Goal: Communication & Community: Answer question/provide support

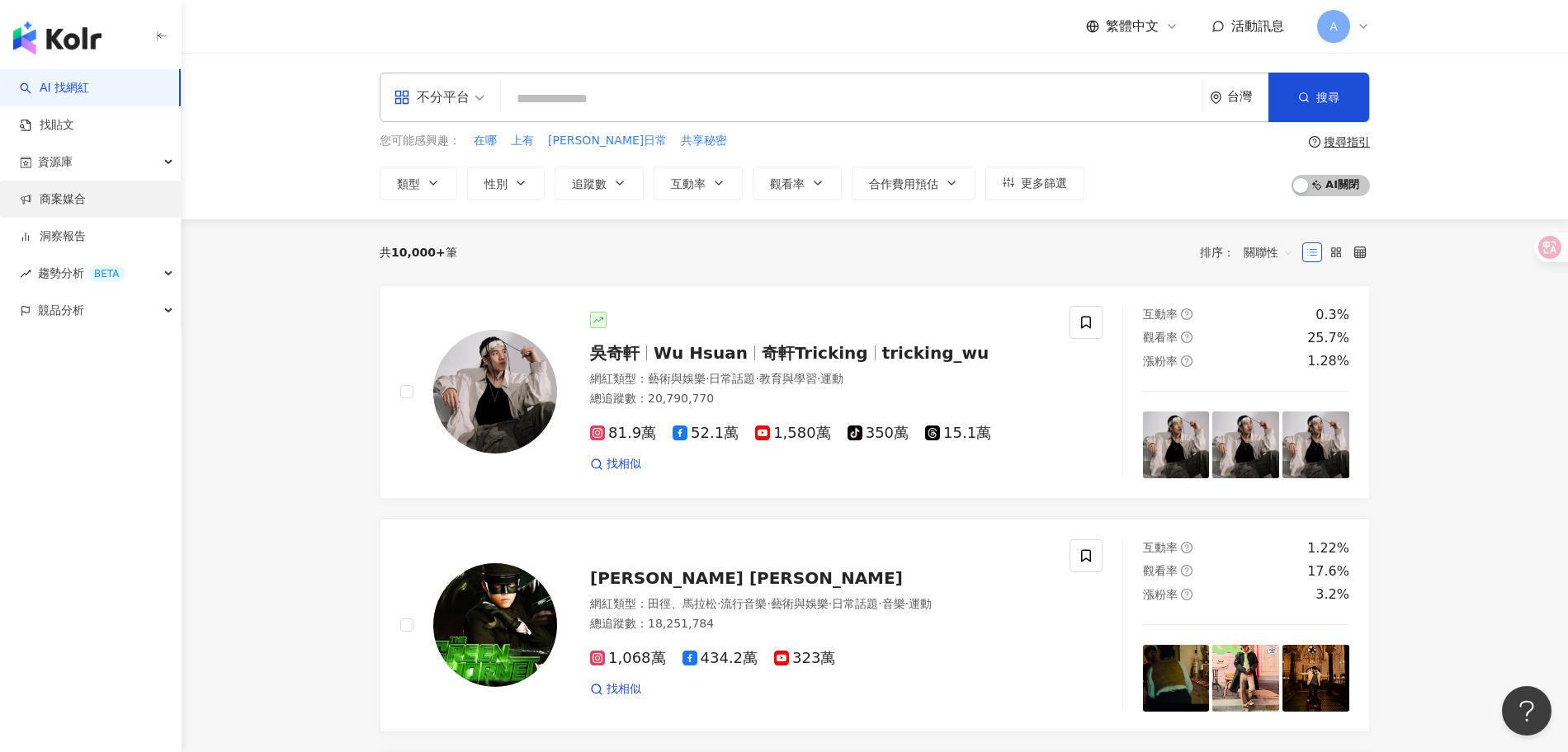
click at [81, 205] on link "商案媒合" at bounding box center [52, 199] width 66 height 16
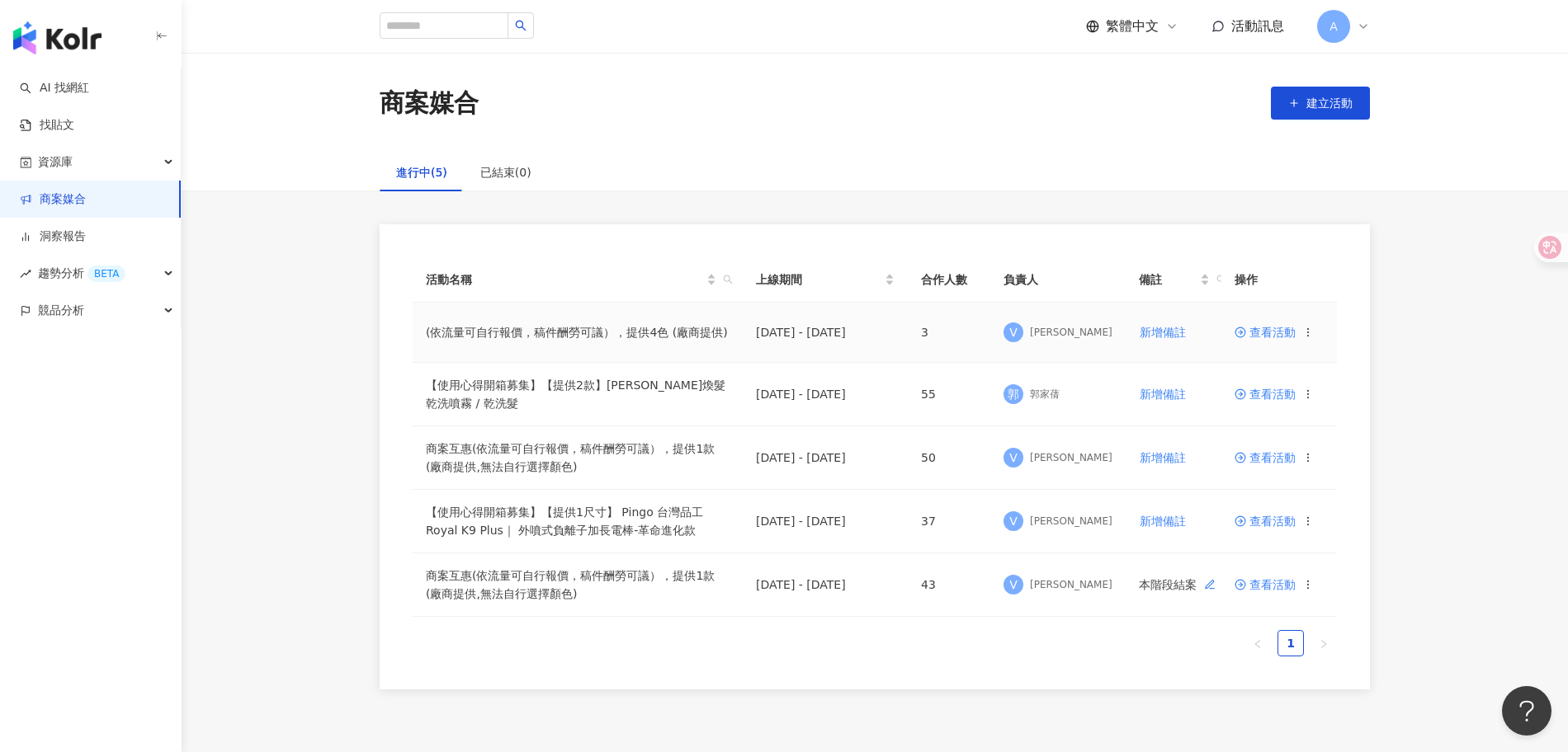
click at [1265, 334] on span "查看活動" at bounding box center [1265, 332] width 61 height 11
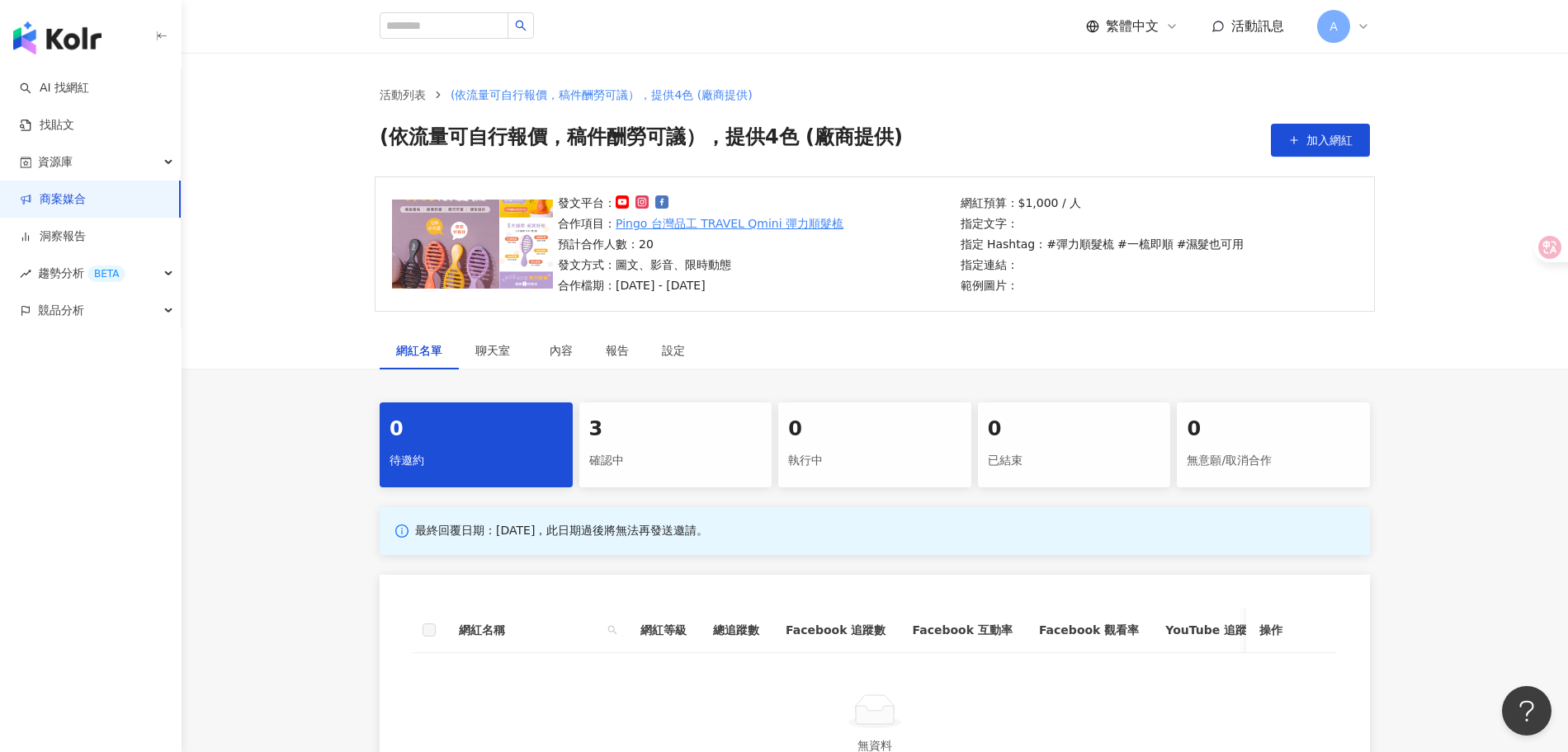
click at [649, 455] on div "確認中" at bounding box center [676, 461] width 174 height 28
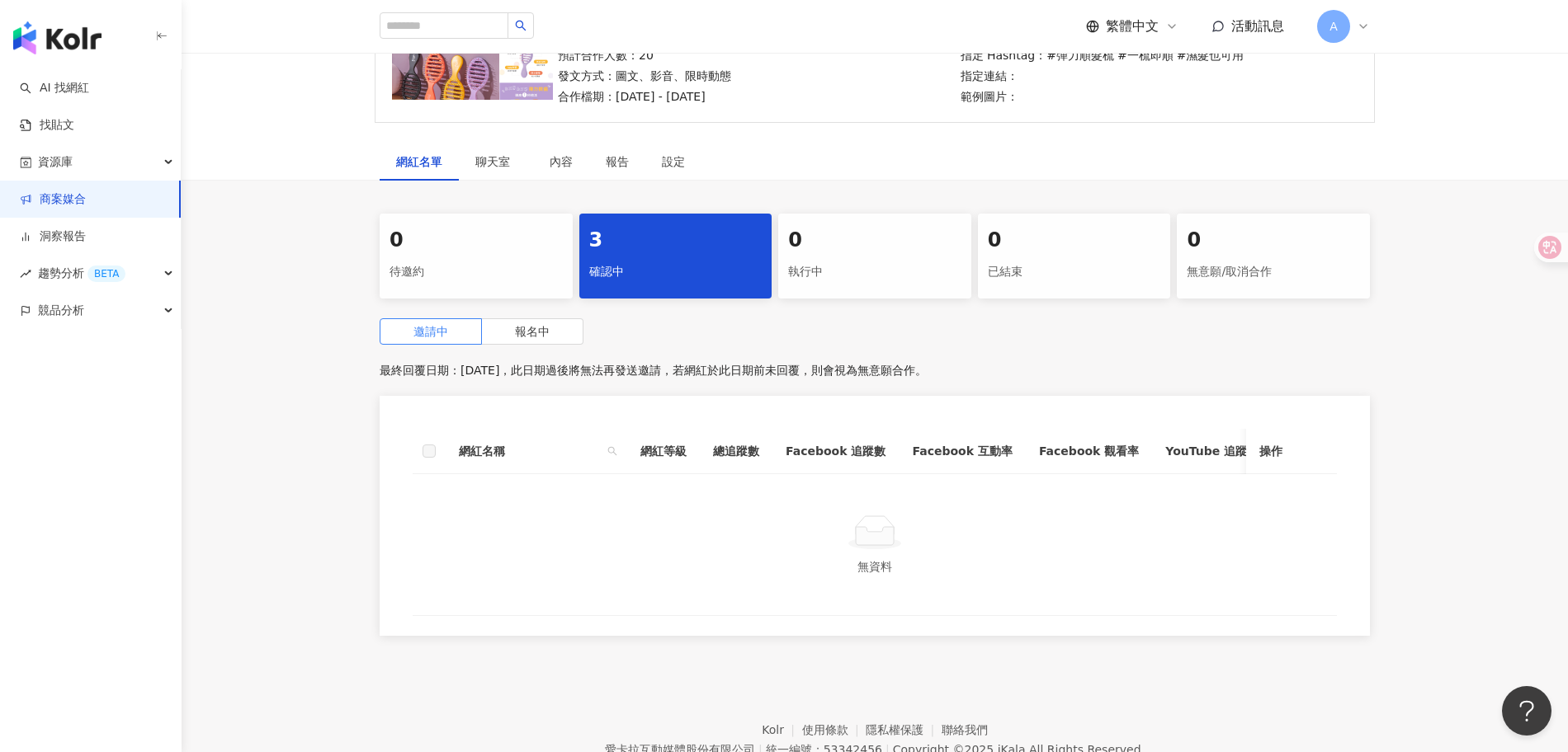
scroll to position [195, 0]
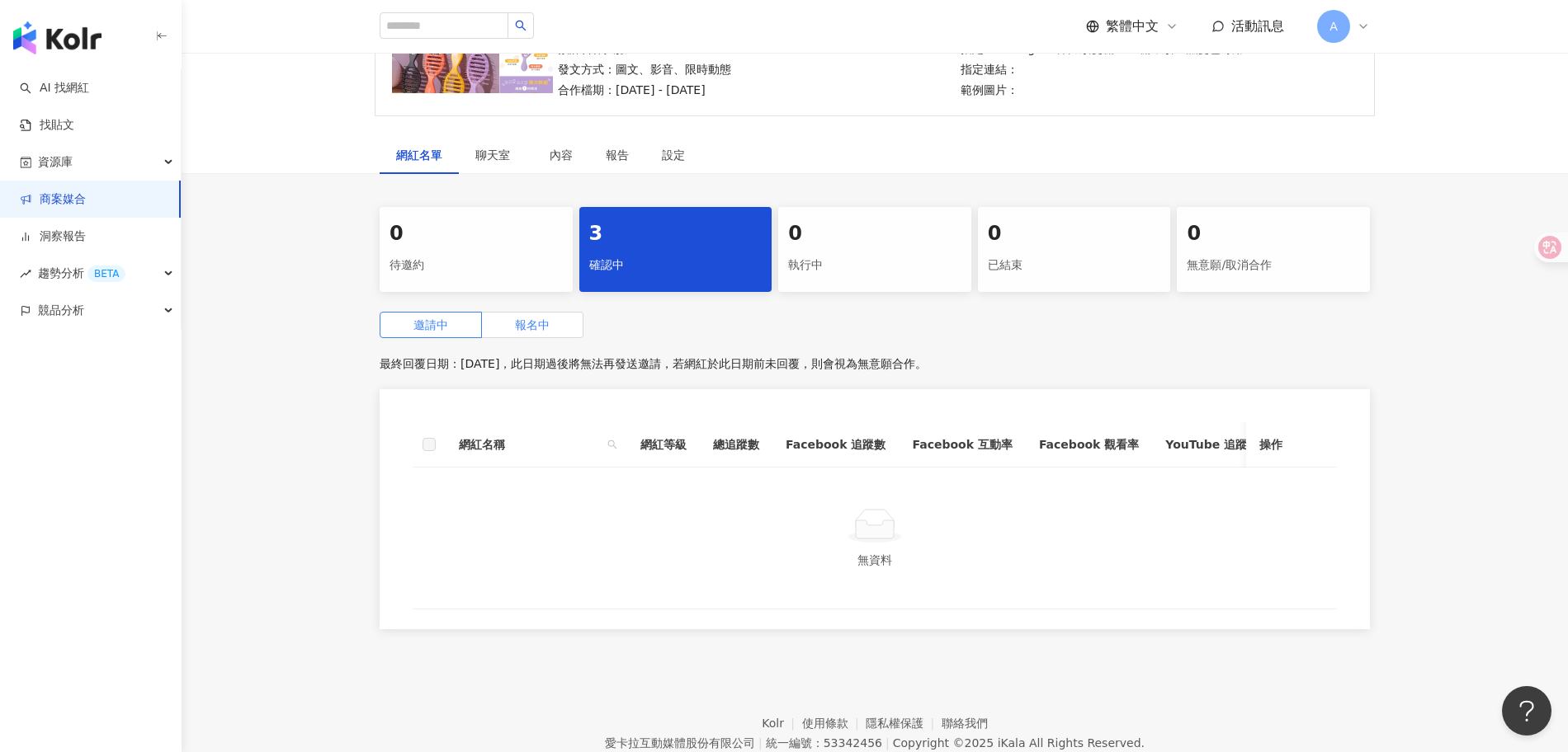
click at [548, 328] on span "報名中" at bounding box center [532, 324] width 34 height 13
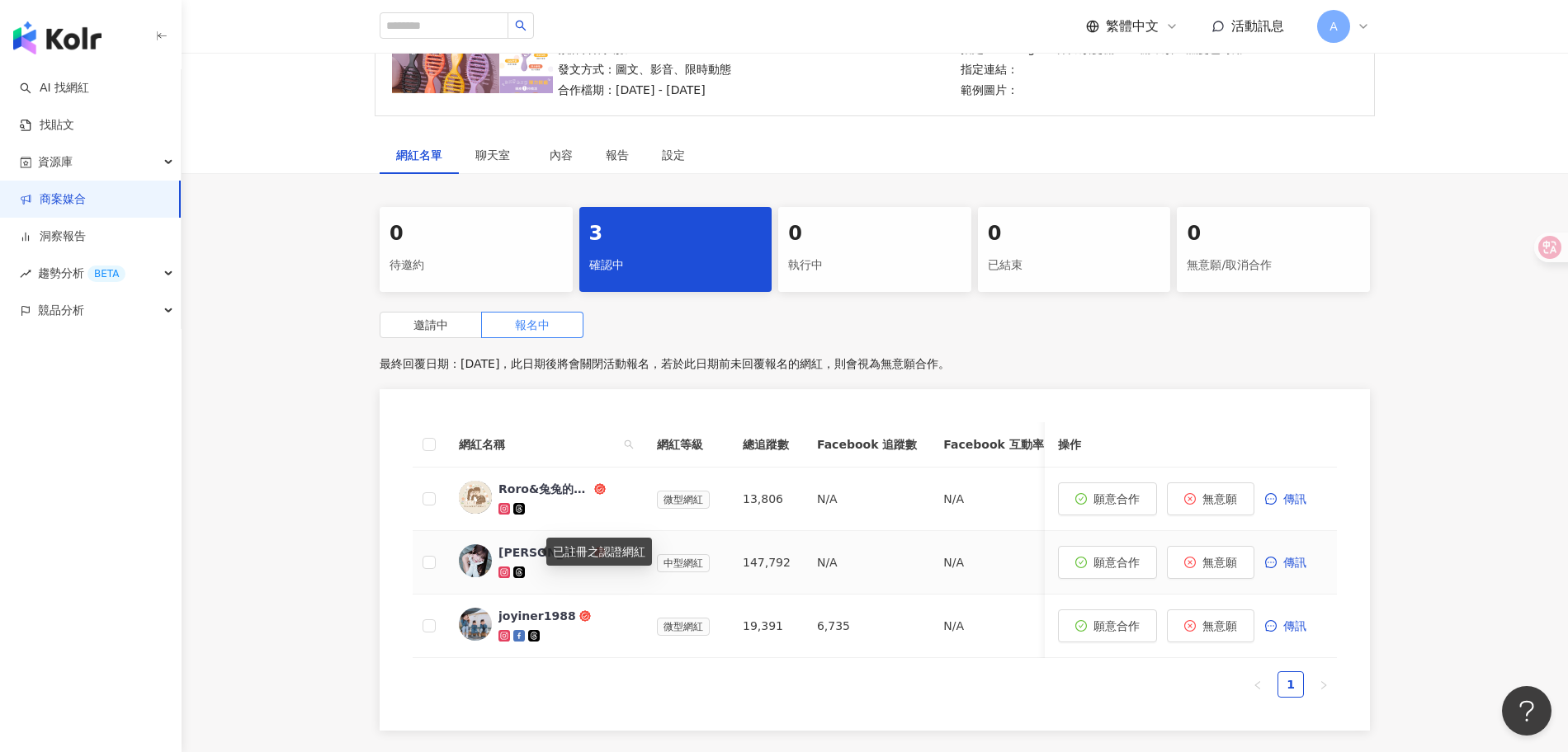
click at [503, 554] on div "[PERSON_NAME]" at bounding box center [544, 552] width 92 height 16
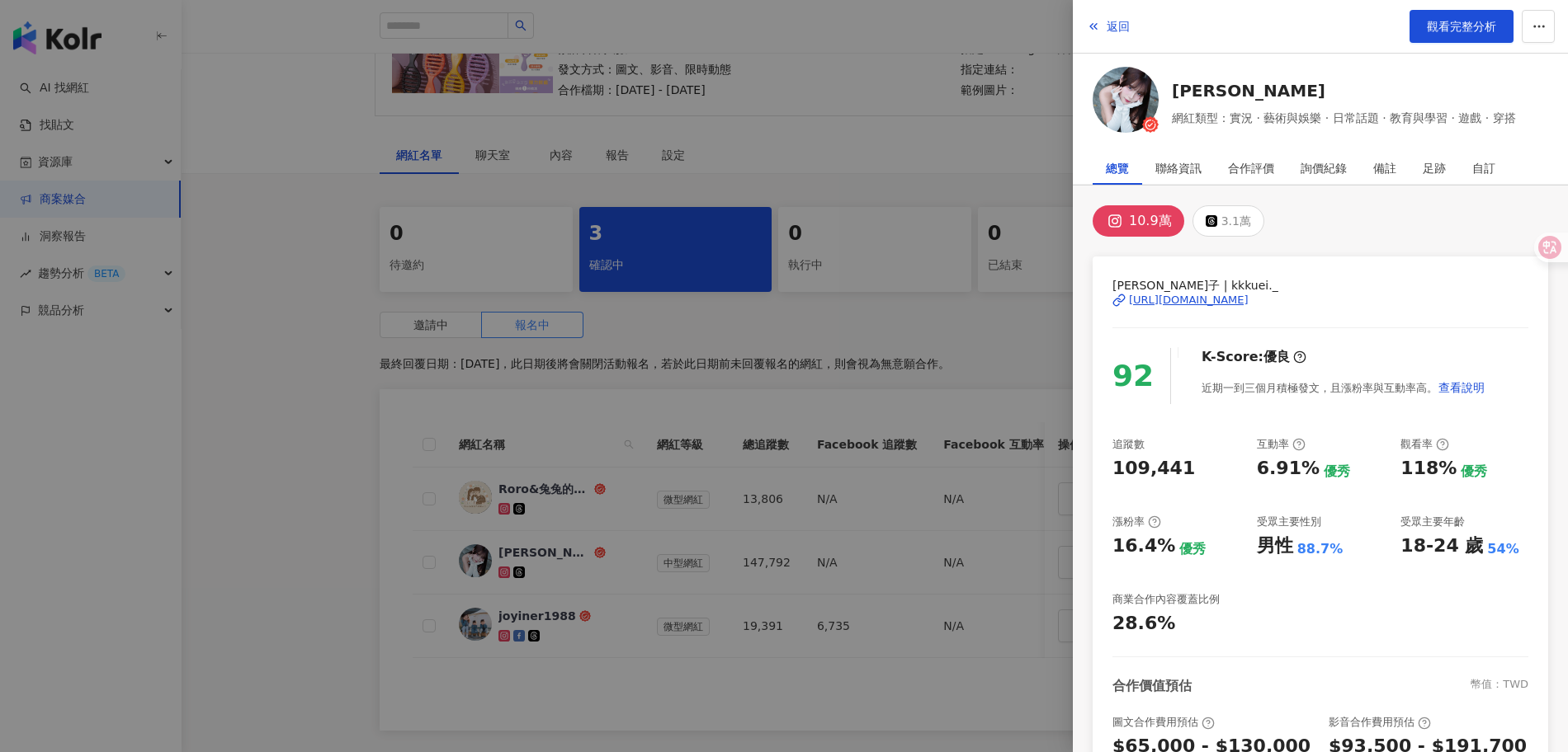
click at [1223, 302] on div "[URL][DOMAIN_NAME]" at bounding box center [1188, 300] width 119 height 15
click at [1464, 31] on span "觀看完整分析" at bounding box center [1461, 26] width 70 height 13
click at [915, 434] on div at bounding box center [784, 376] width 1568 height 752
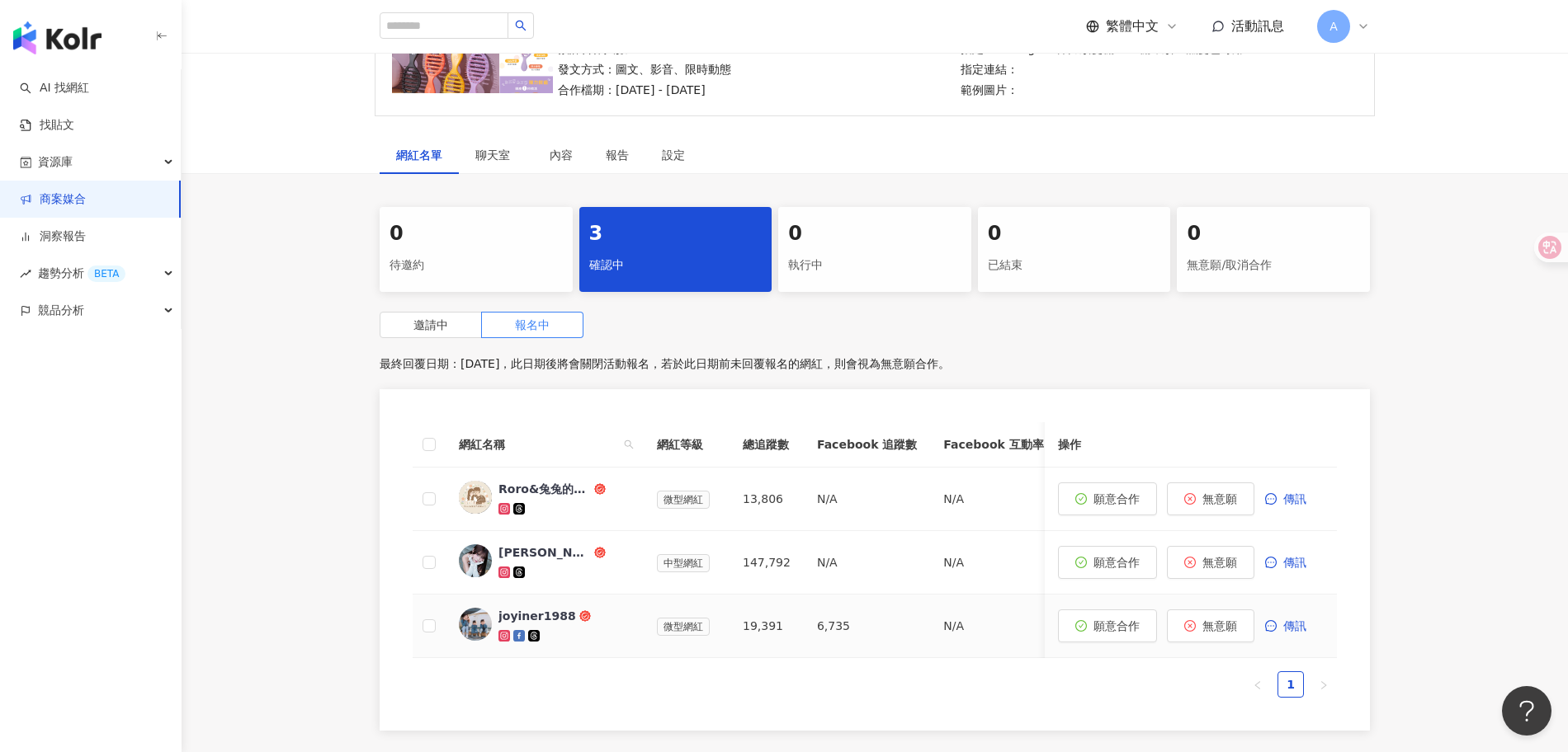
click at [547, 619] on div "joyiner1988" at bounding box center [537, 615] width 77 height 16
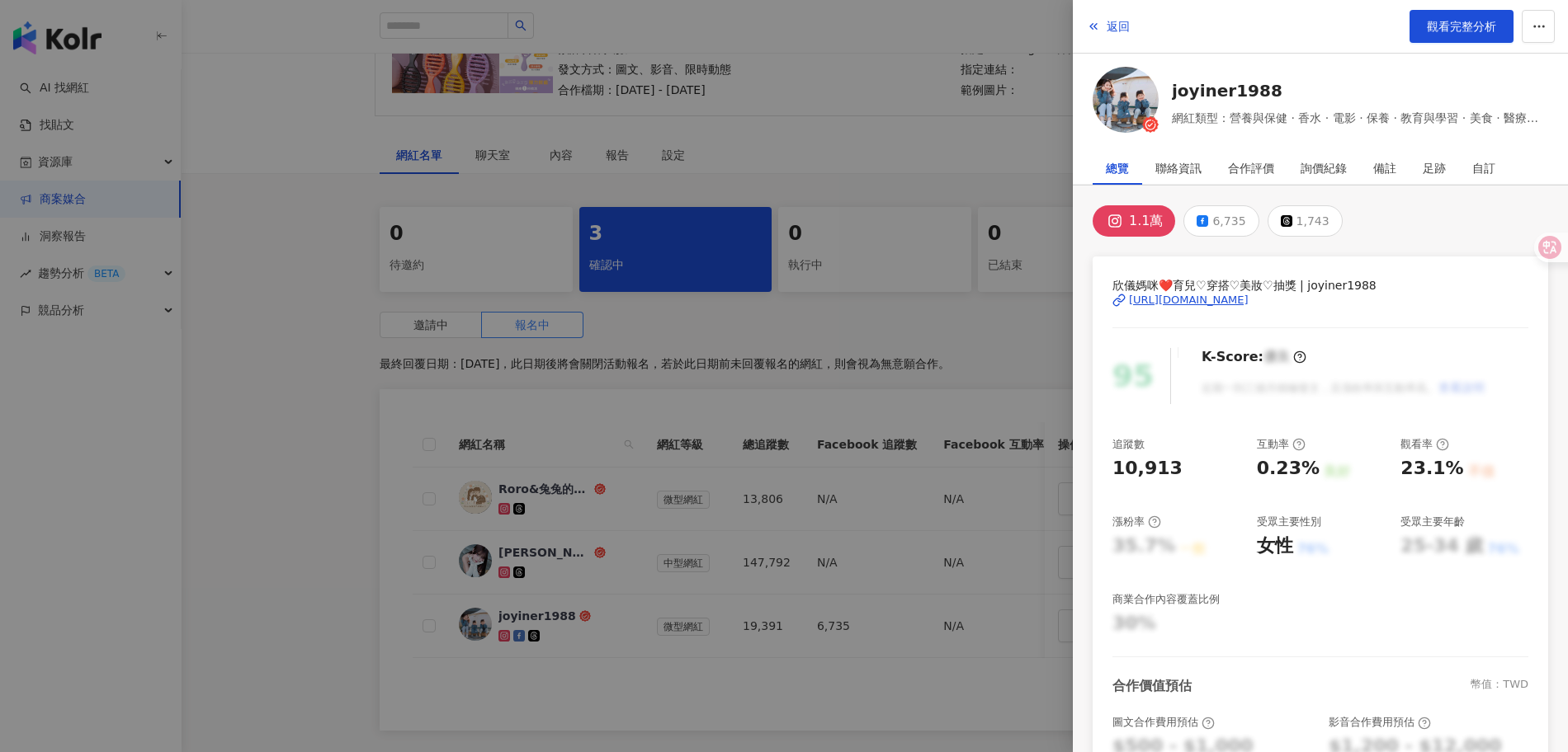
click at [1241, 303] on div "https://www.instagram.com/joyiner1988/" at bounding box center [1188, 300] width 119 height 15
drag, startPoint x: 859, startPoint y: 391, endPoint x: 893, endPoint y: 396, distance: 34.4
click at [861, 390] on div at bounding box center [784, 376] width 1568 height 752
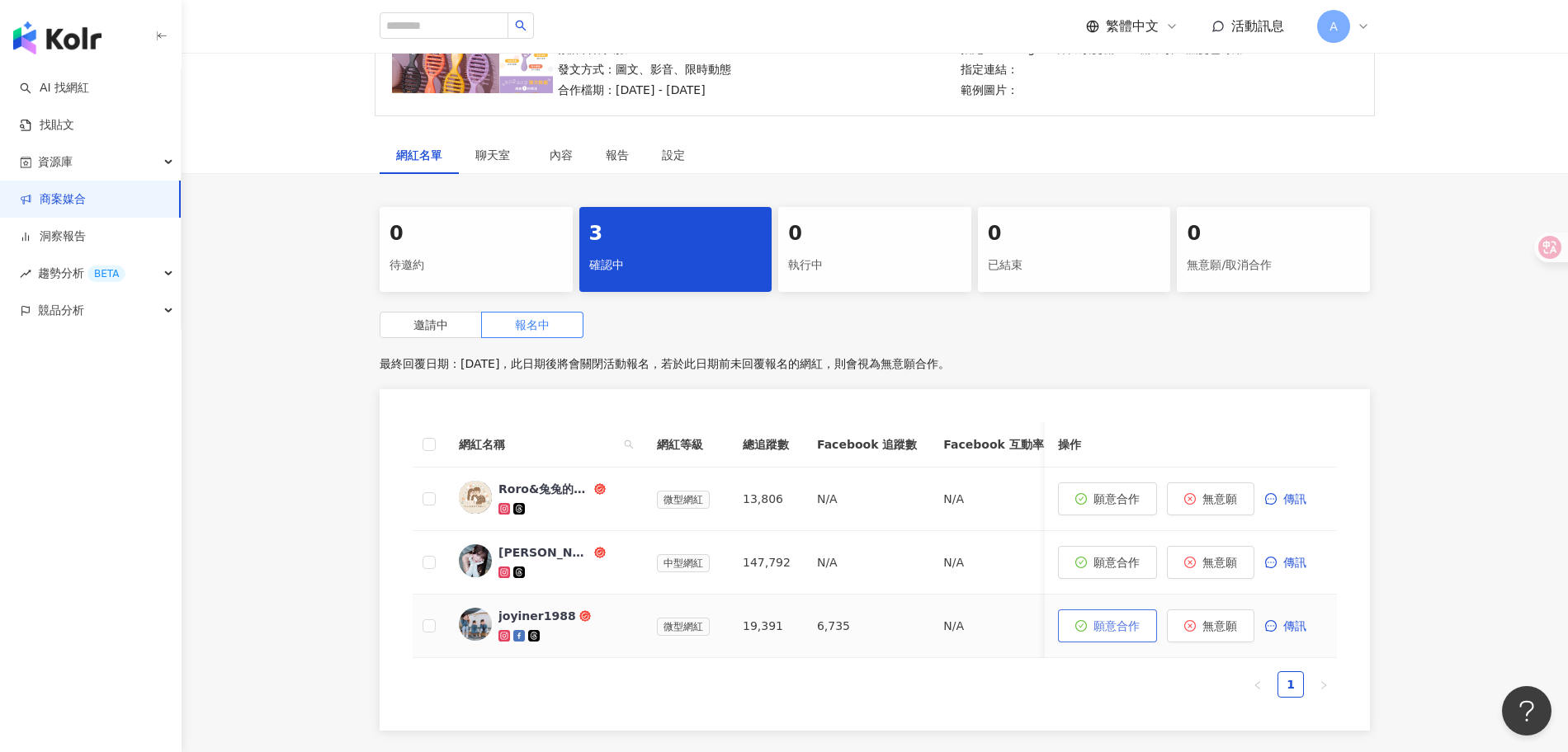
click at [1118, 626] on span "願意合作" at bounding box center [1117, 626] width 46 height 13
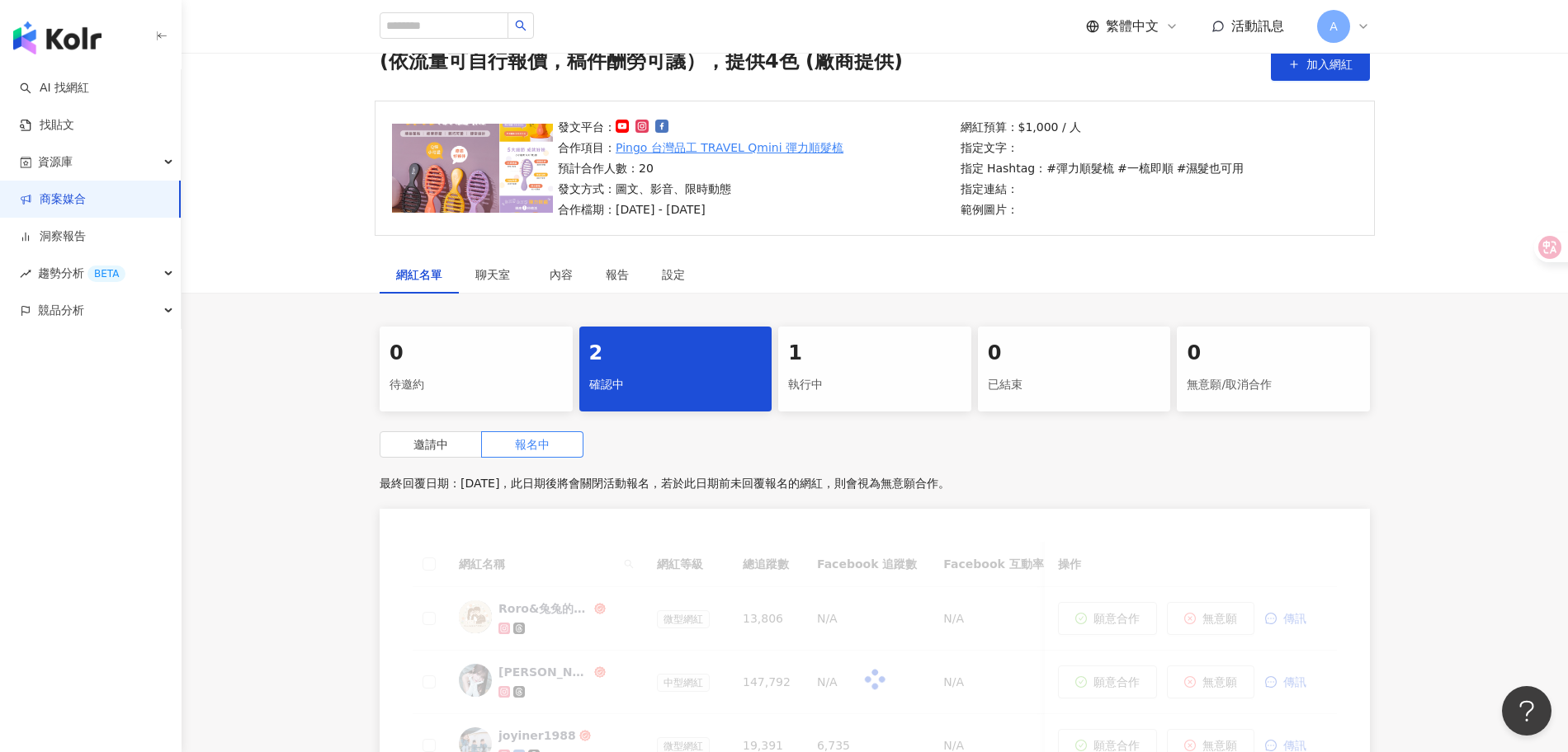
scroll to position [195, 0]
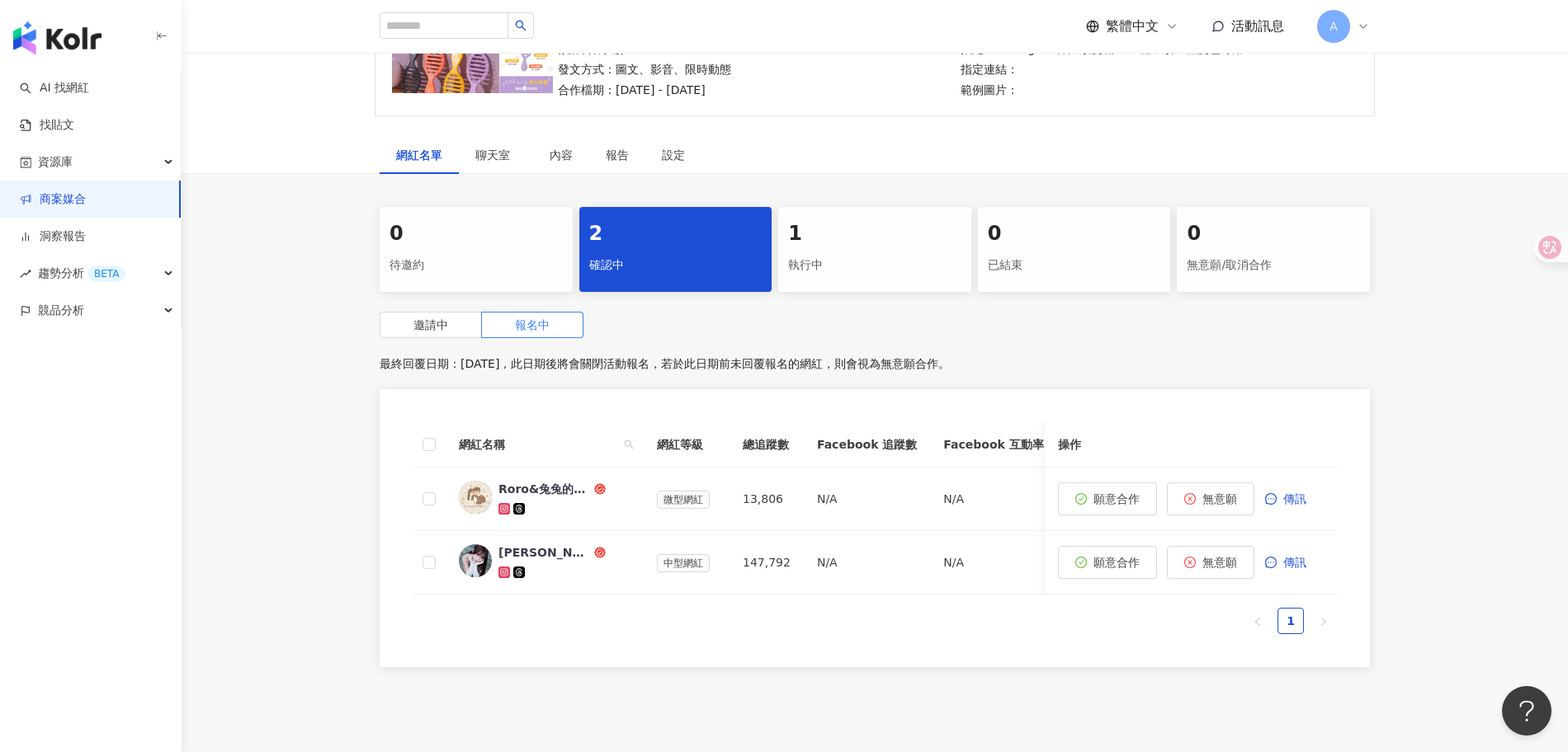
click at [845, 230] on div "1" at bounding box center [875, 234] width 174 height 28
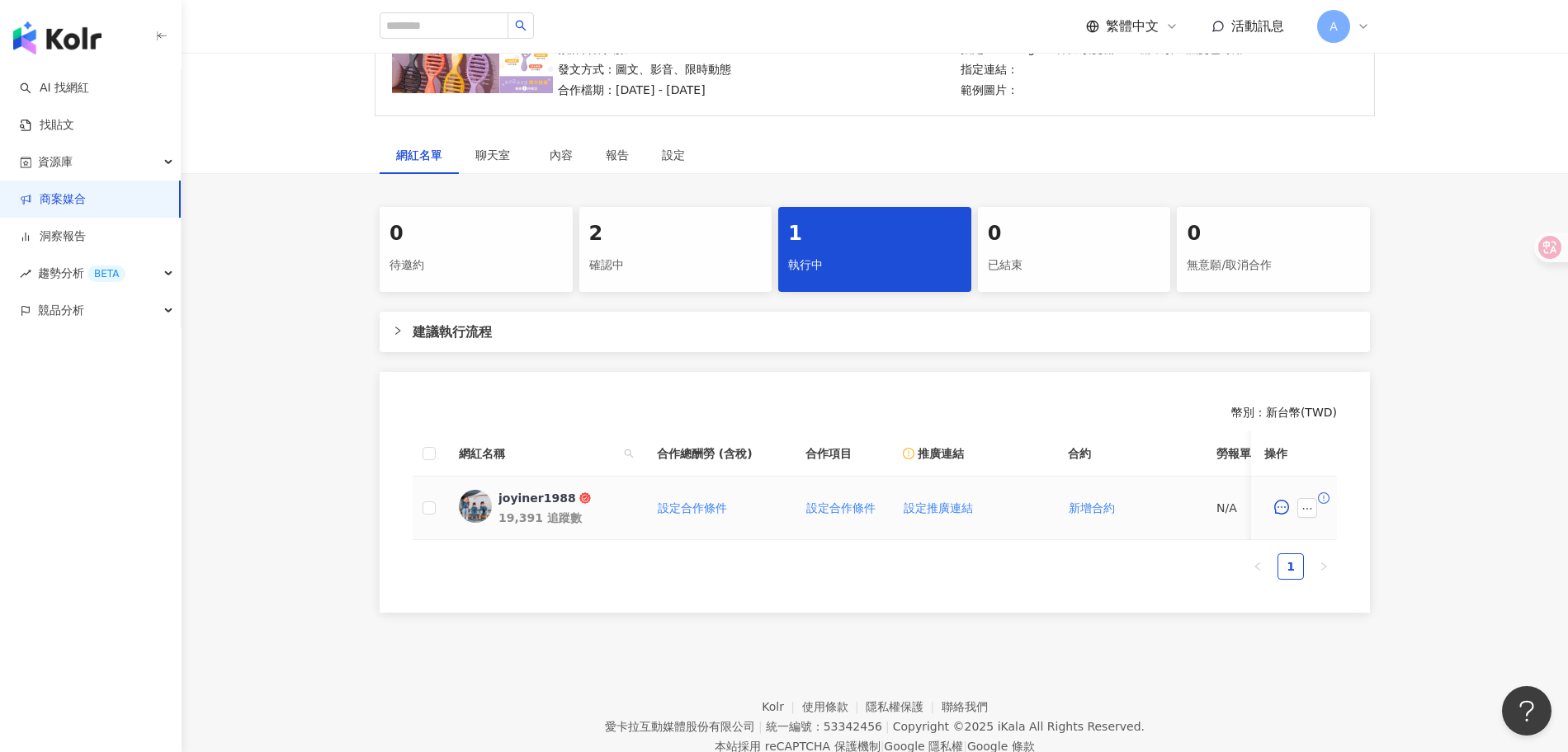
click at [528, 497] on div "joyiner1988" at bounding box center [537, 498] width 77 height 16
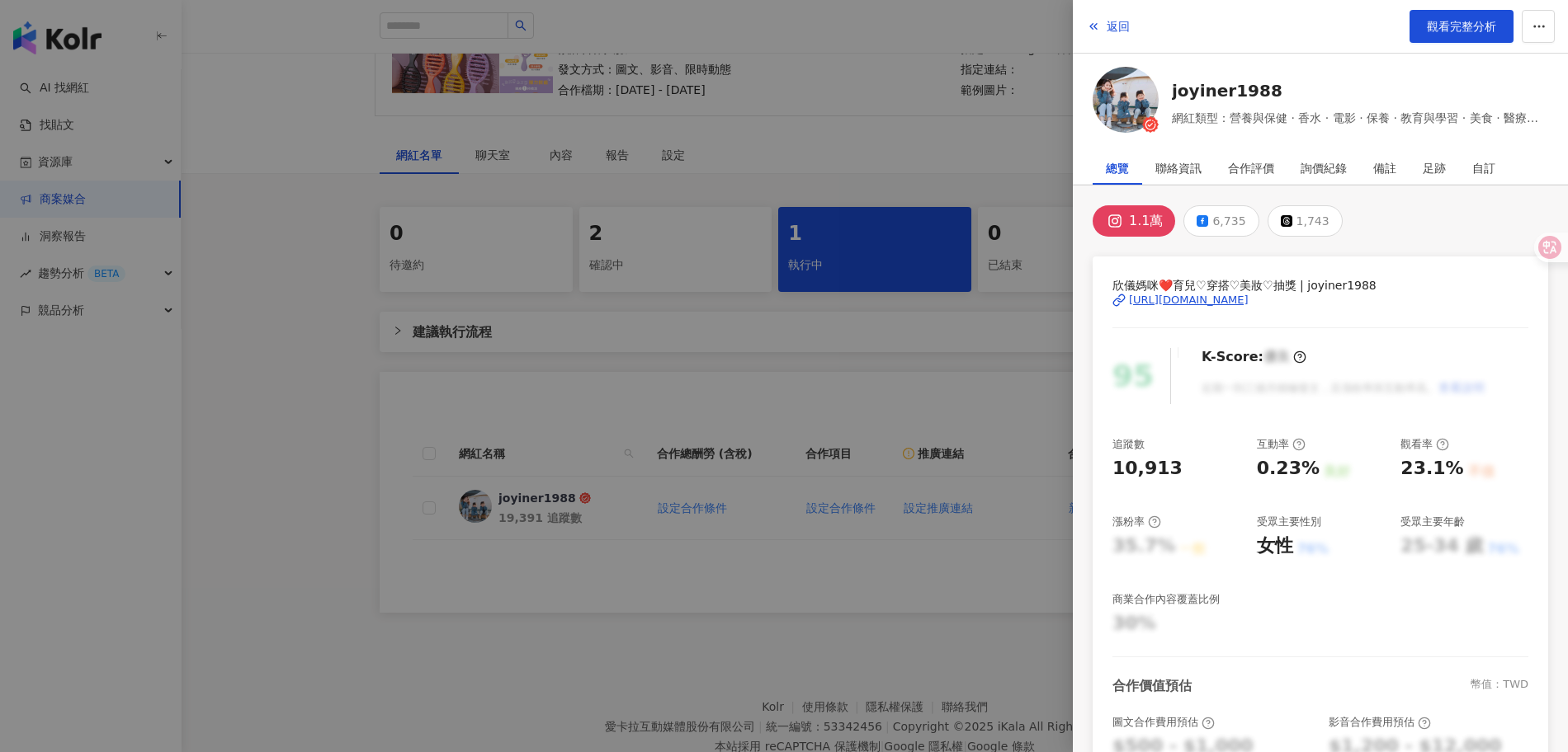
click at [893, 580] on div at bounding box center [784, 376] width 1568 height 752
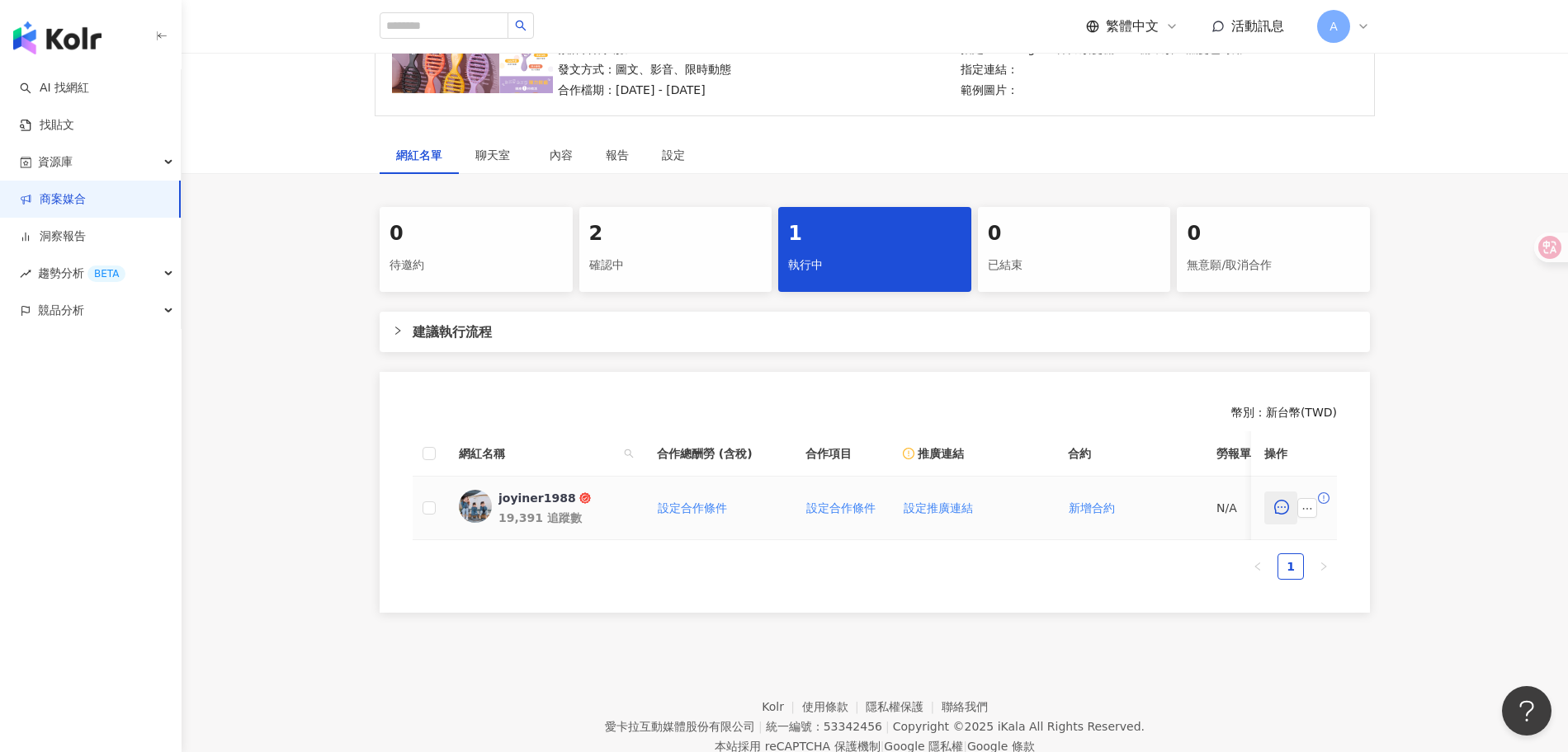
click at [1283, 512] on icon "message" at bounding box center [1281, 507] width 15 height 15
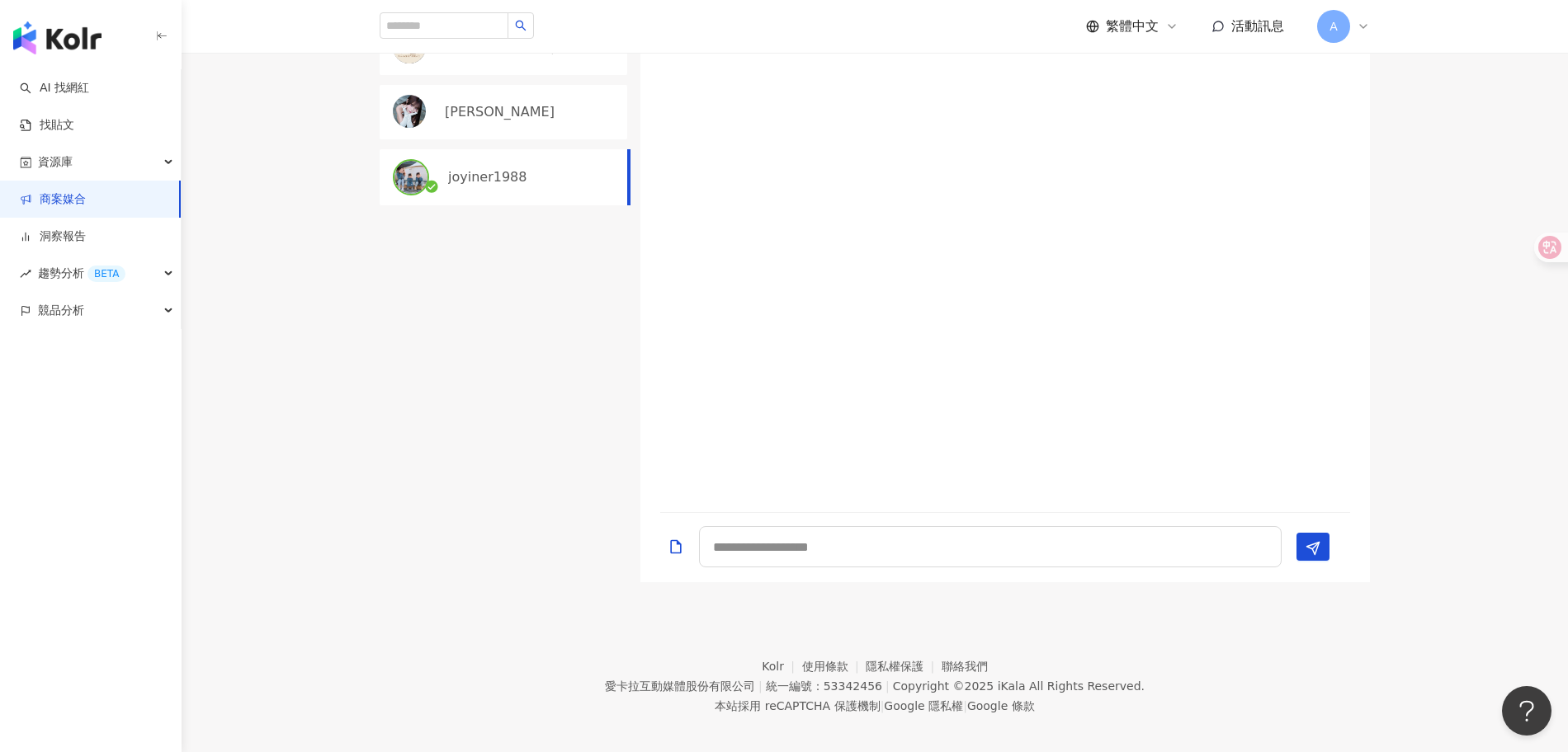
scroll to position [494, 0]
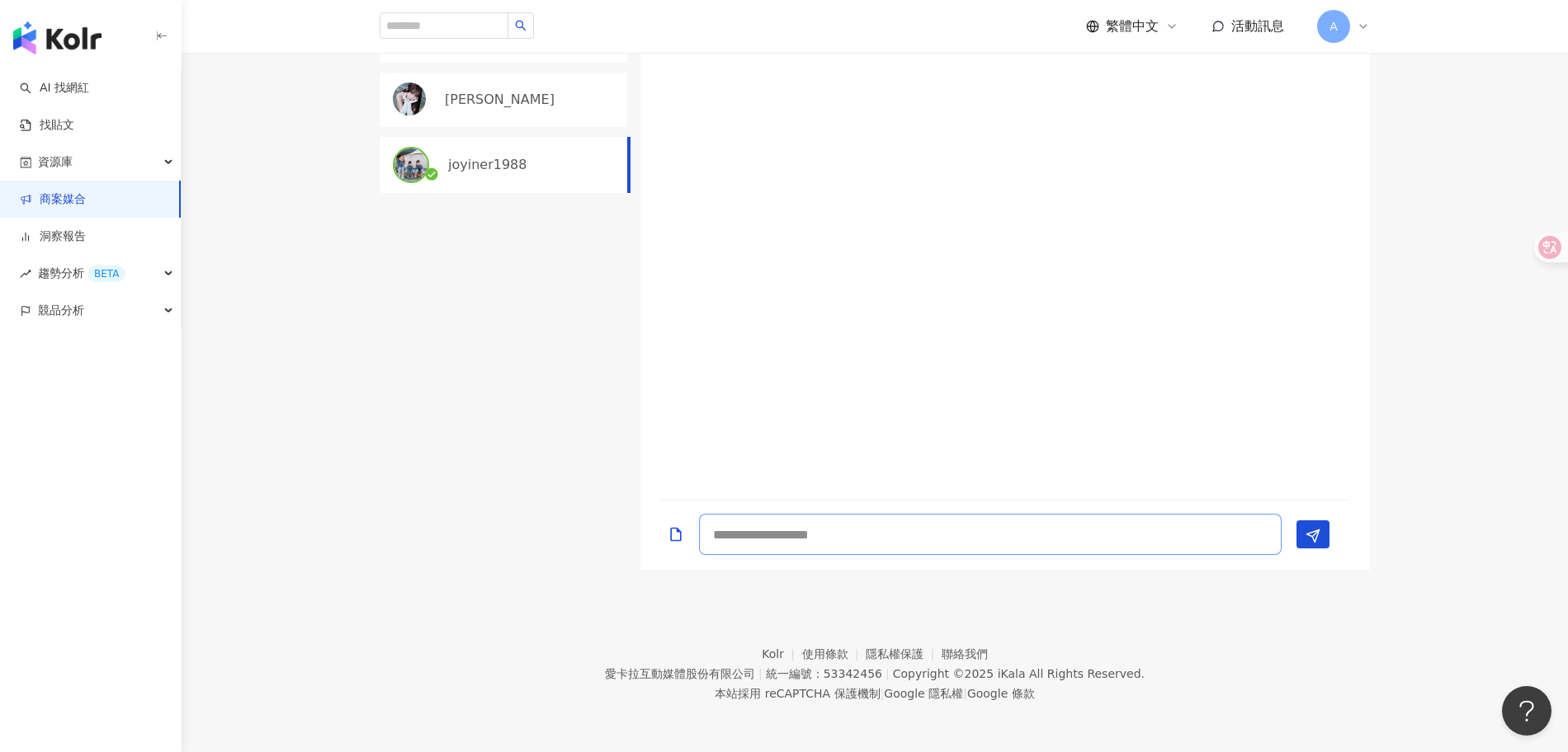
click at [859, 523] on textarea at bounding box center [990, 535] width 583 height 41
type textarea "**********"
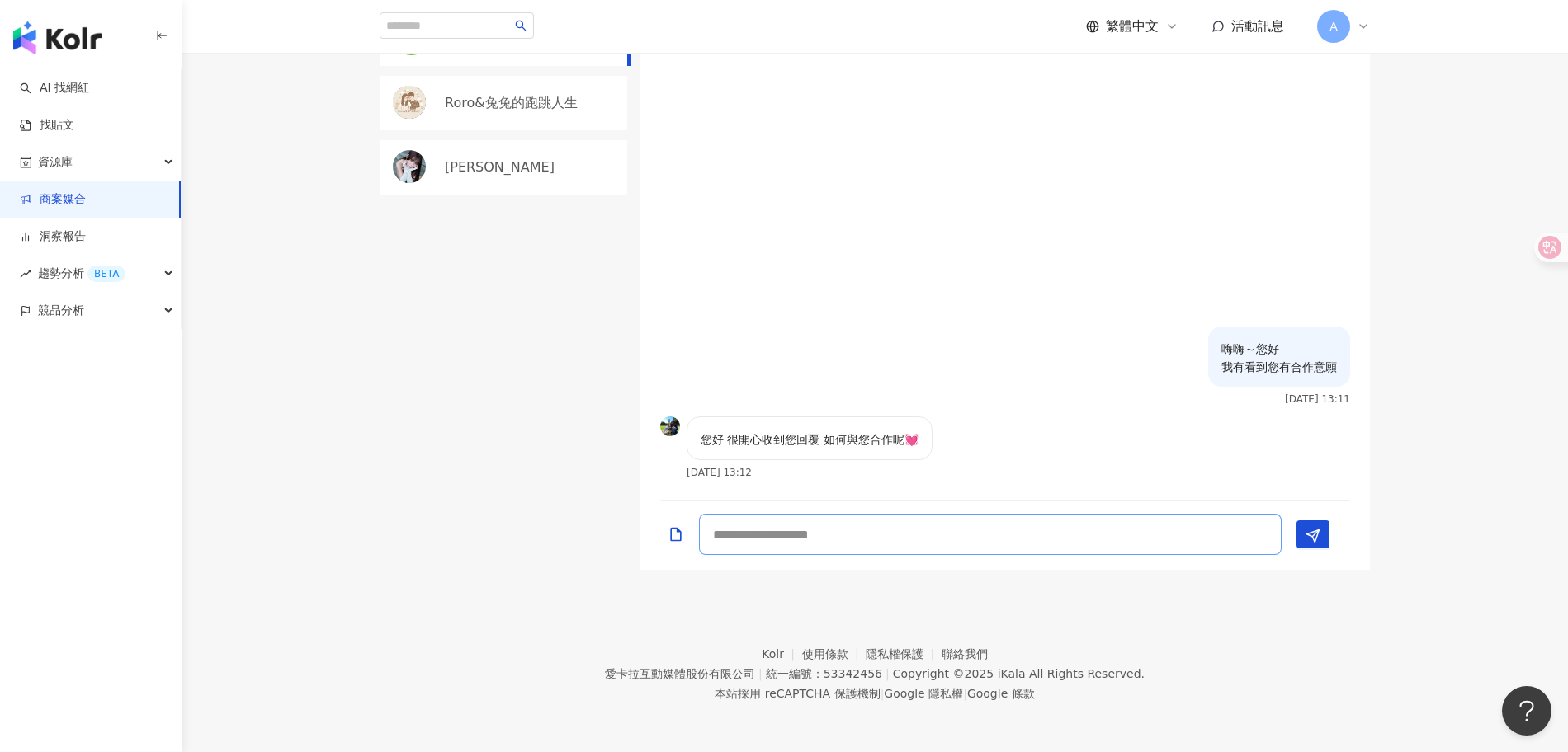
click at [977, 536] on textarea at bounding box center [990, 535] width 583 height 41
click at [816, 541] on textarea at bounding box center [990, 535] width 583 height 41
type textarea "*"
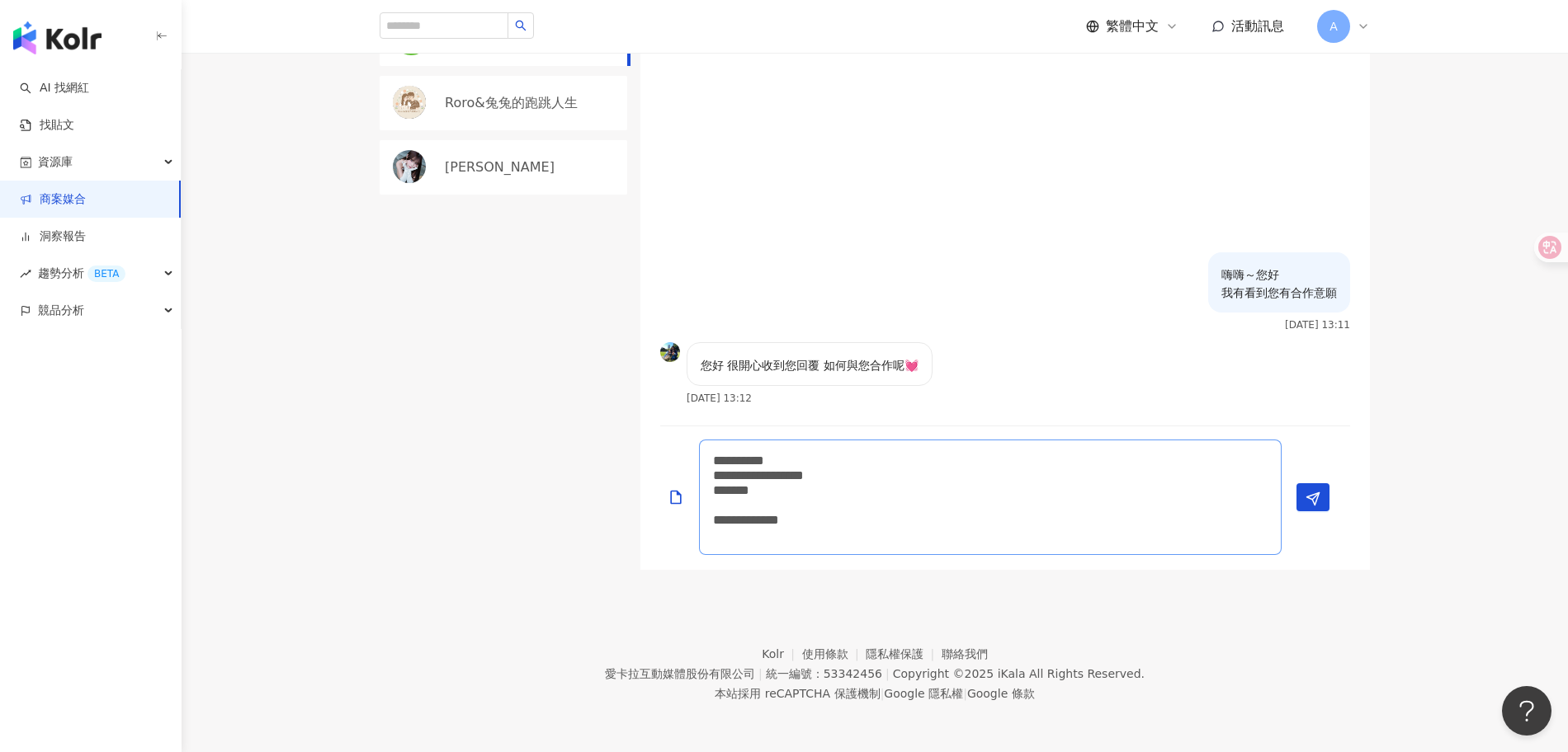
type textarea "**********"
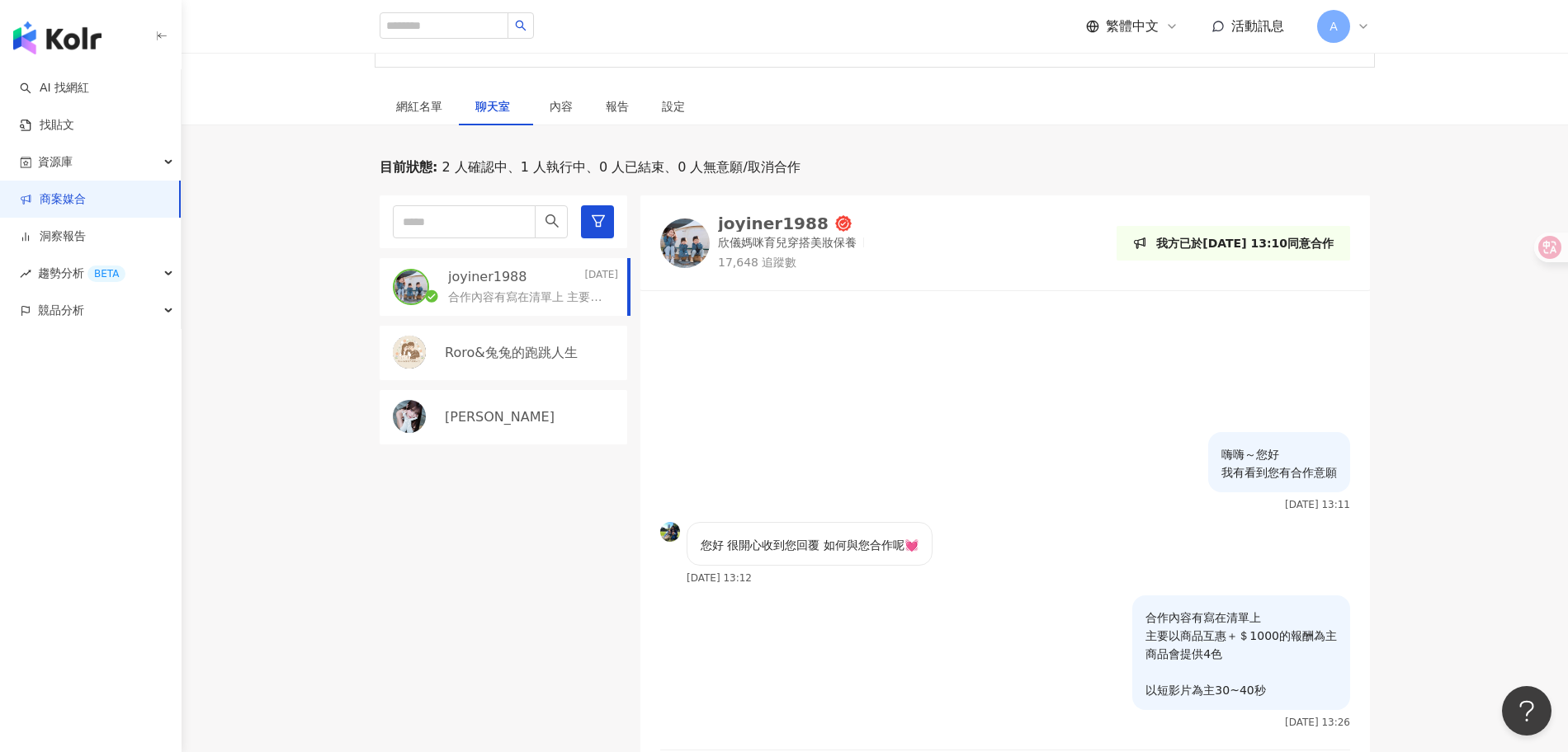
scroll to position [239, 0]
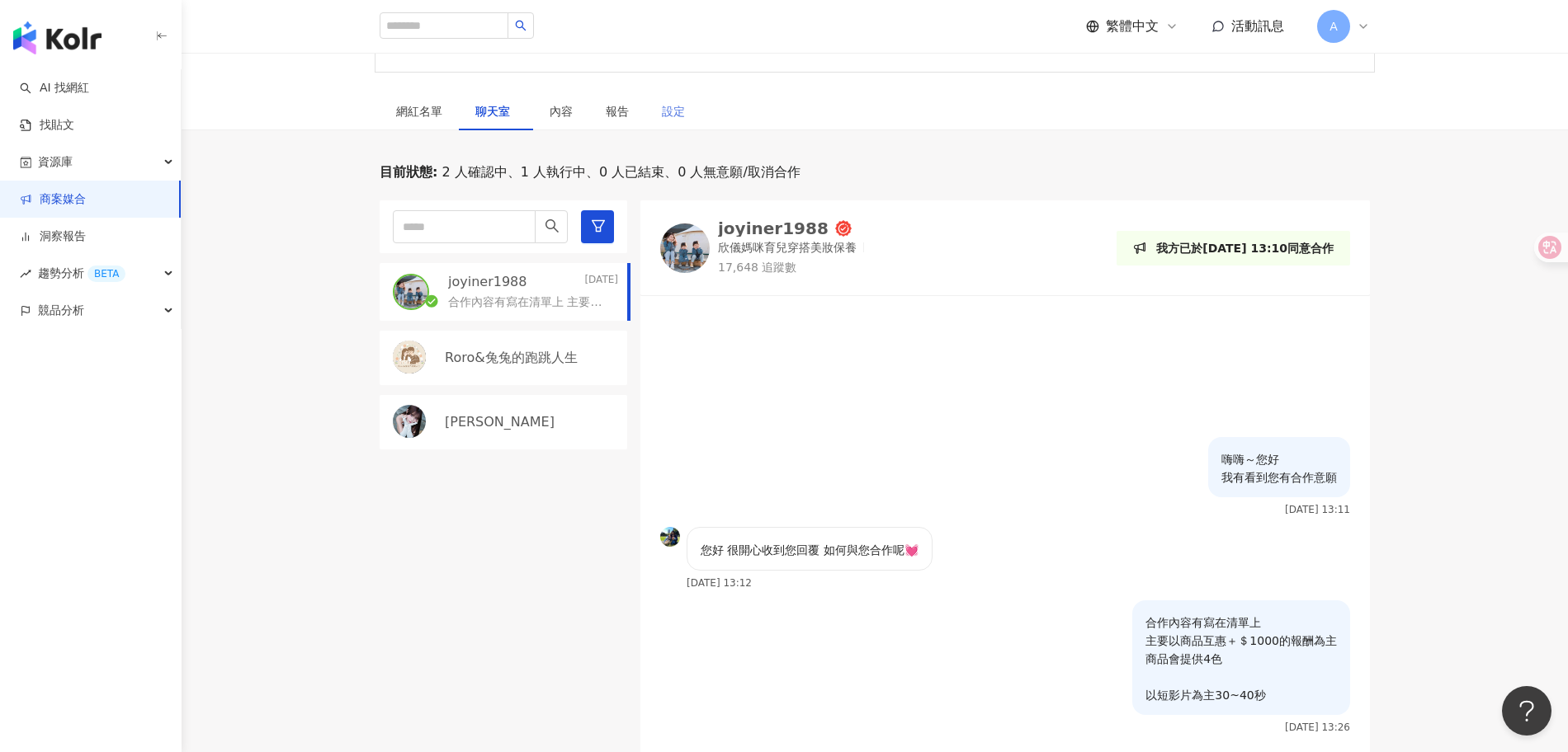
click at [658, 109] on div "設定" at bounding box center [673, 111] width 56 height 38
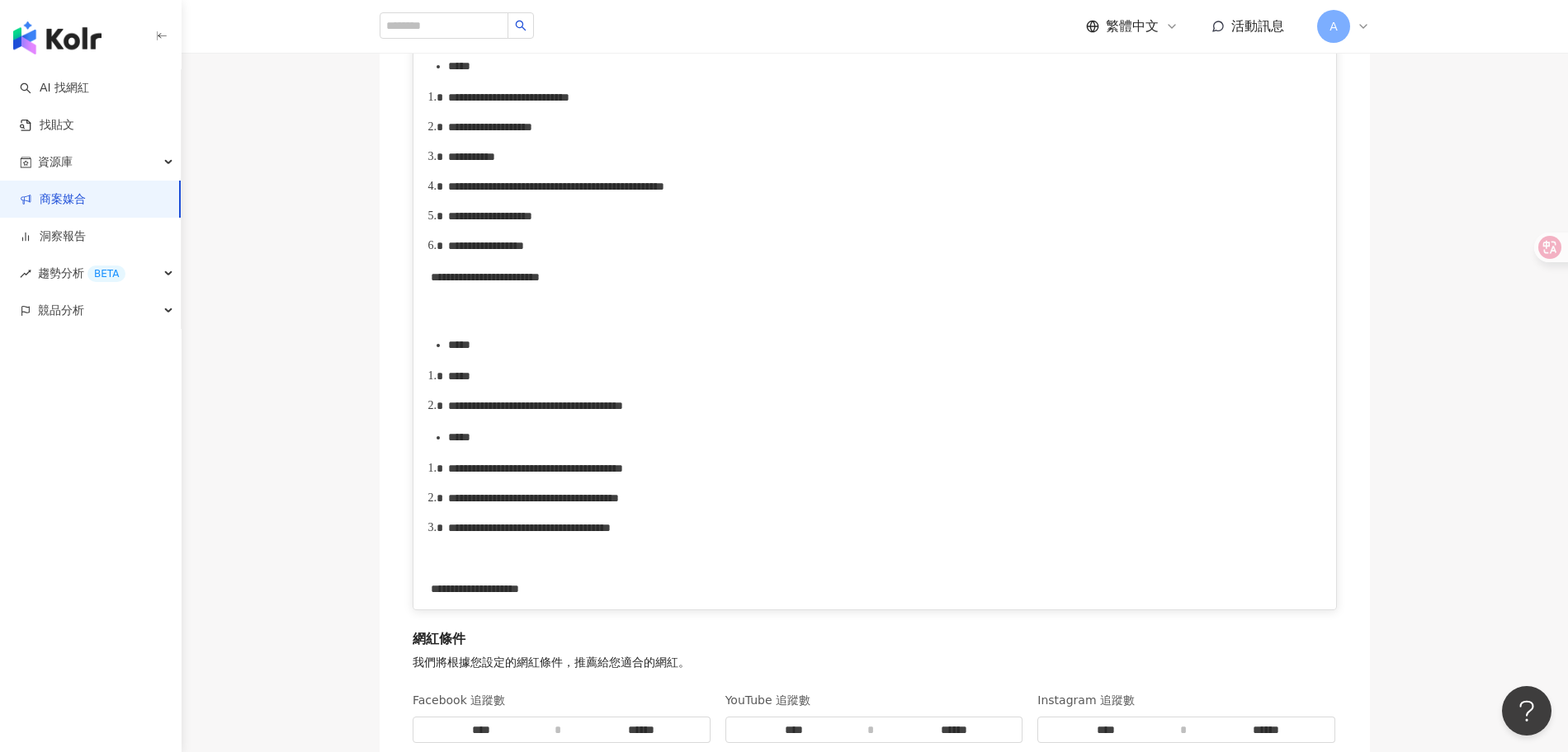
scroll to position [2521, 0]
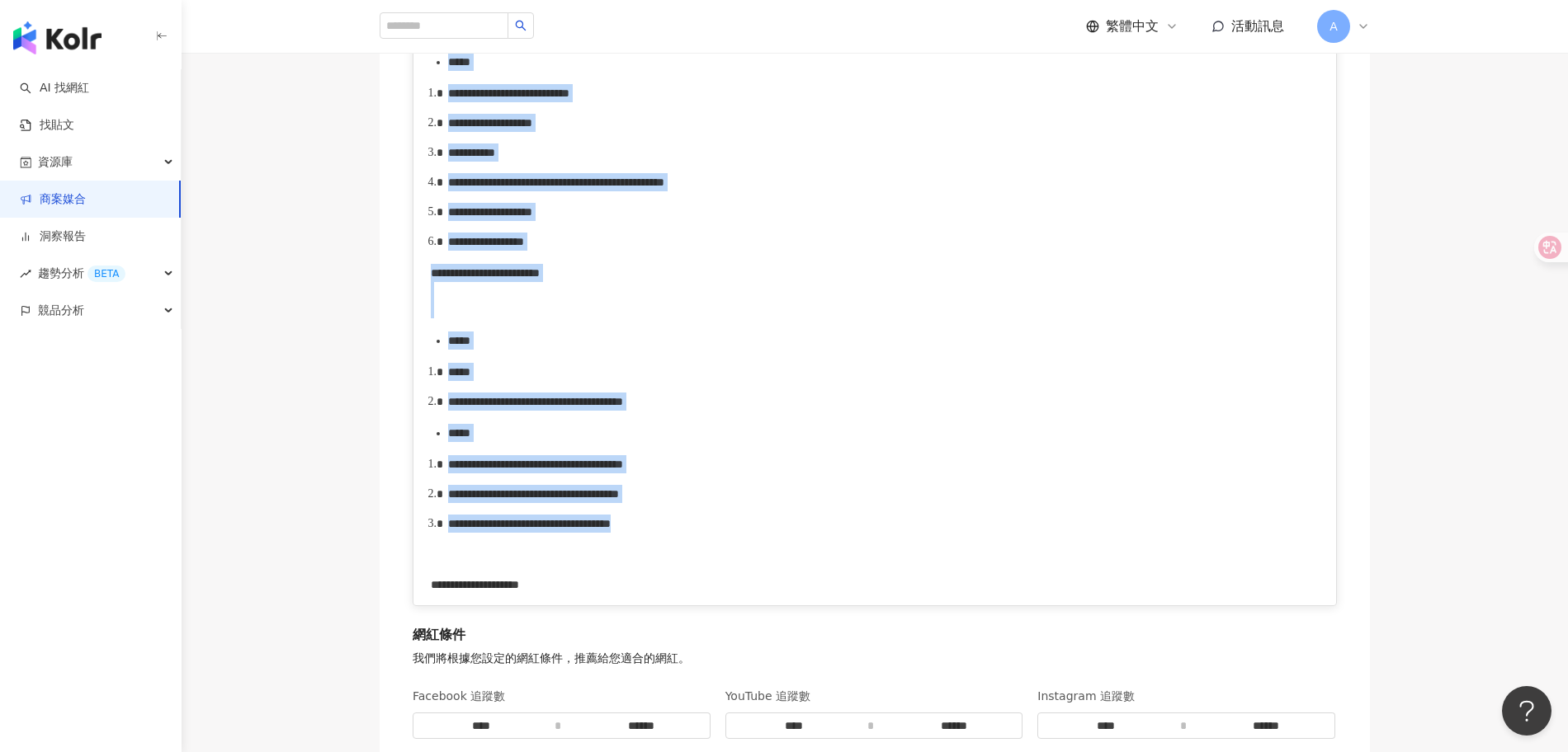
drag, startPoint x: 916, startPoint y: 520, endPoint x: 442, endPoint y: 59, distance: 661.2
click at [442, 59] on div "**********" at bounding box center [875, 116] width 889 height 978
copy div "**********"
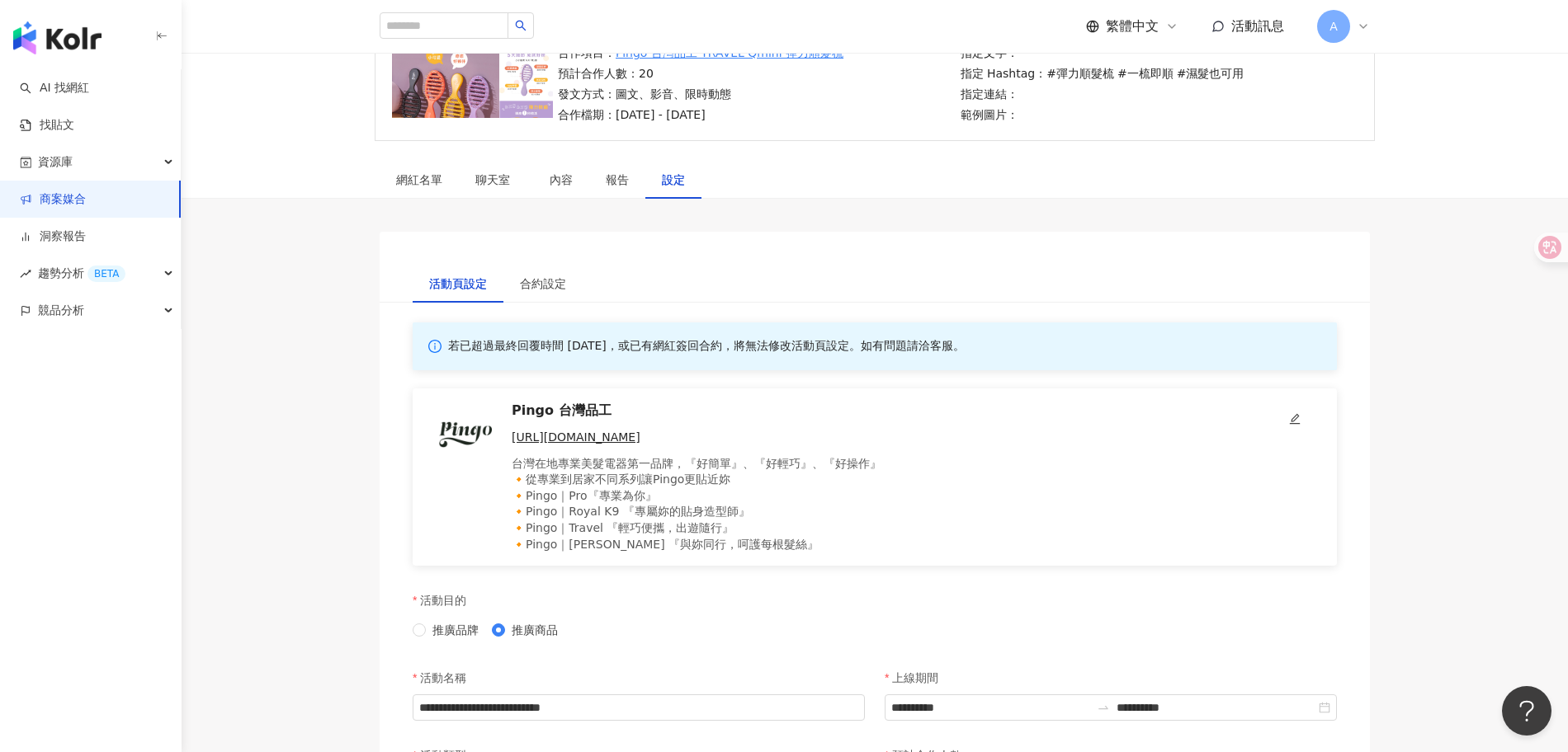
scroll to position [196, 0]
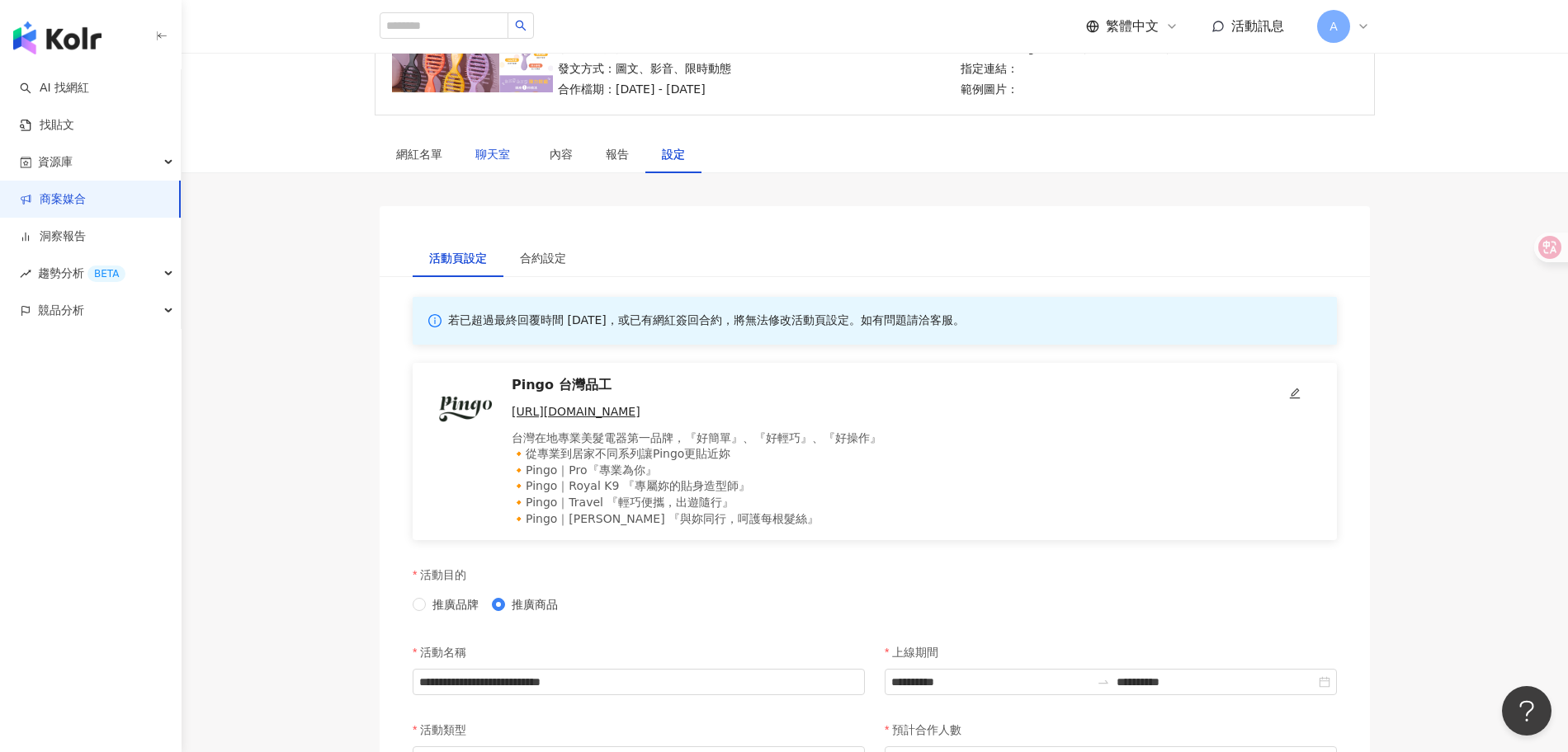
click at [493, 149] on span "聊天室" at bounding box center [496, 154] width 41 height 11
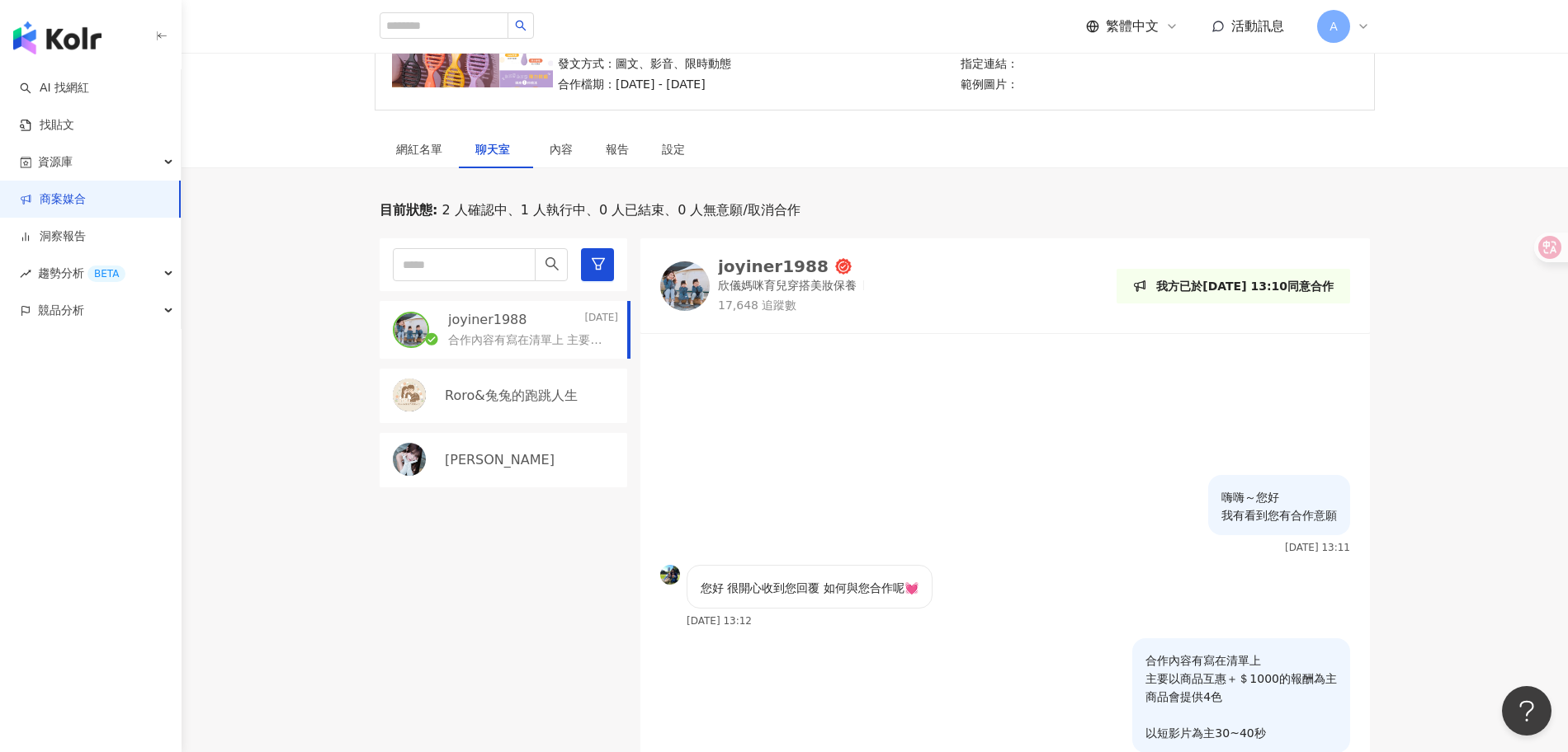
scroll to position [494, 0]
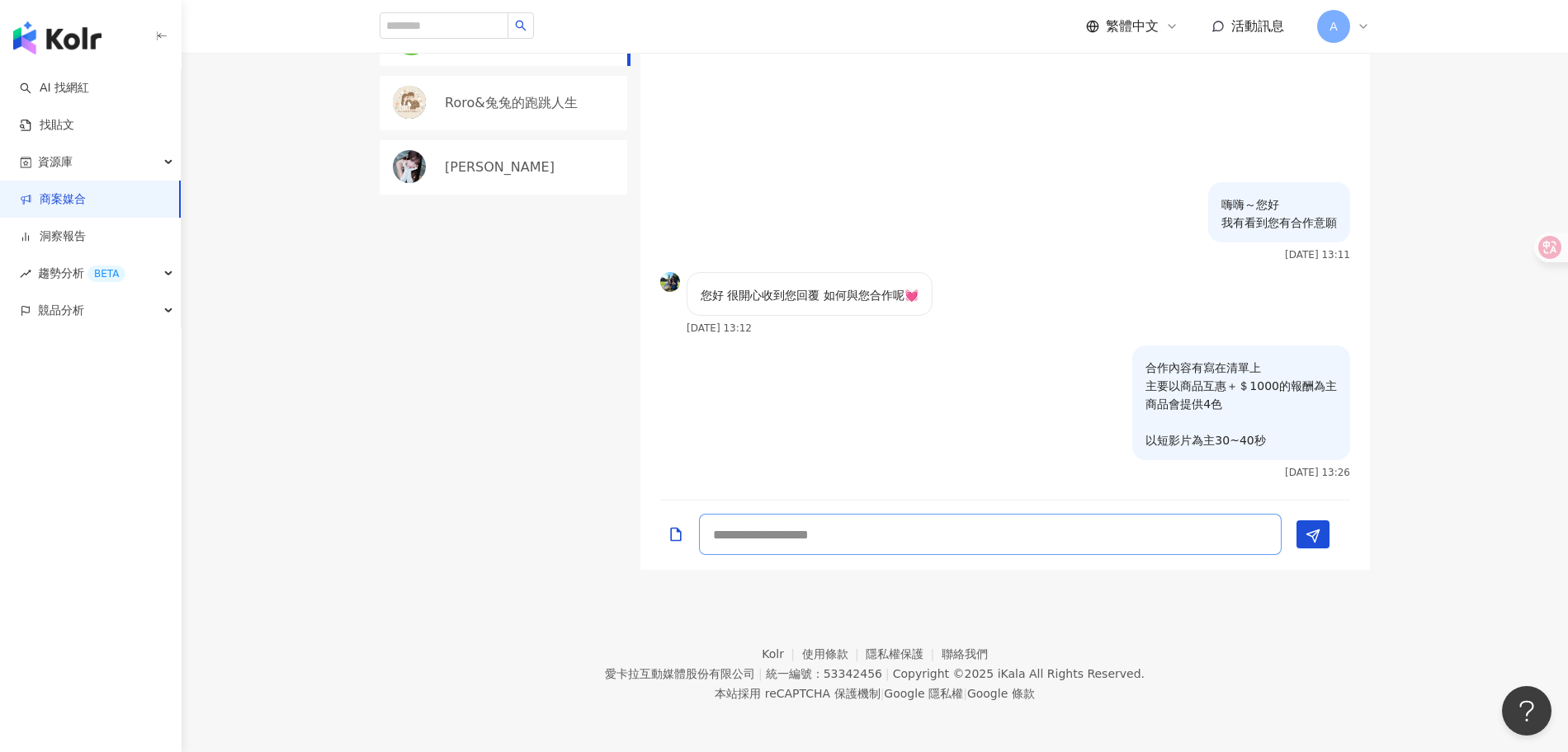
click at [873, 528] on textarea at bounding box center [990, 535] width 583 height 41
paste textarea "**********"
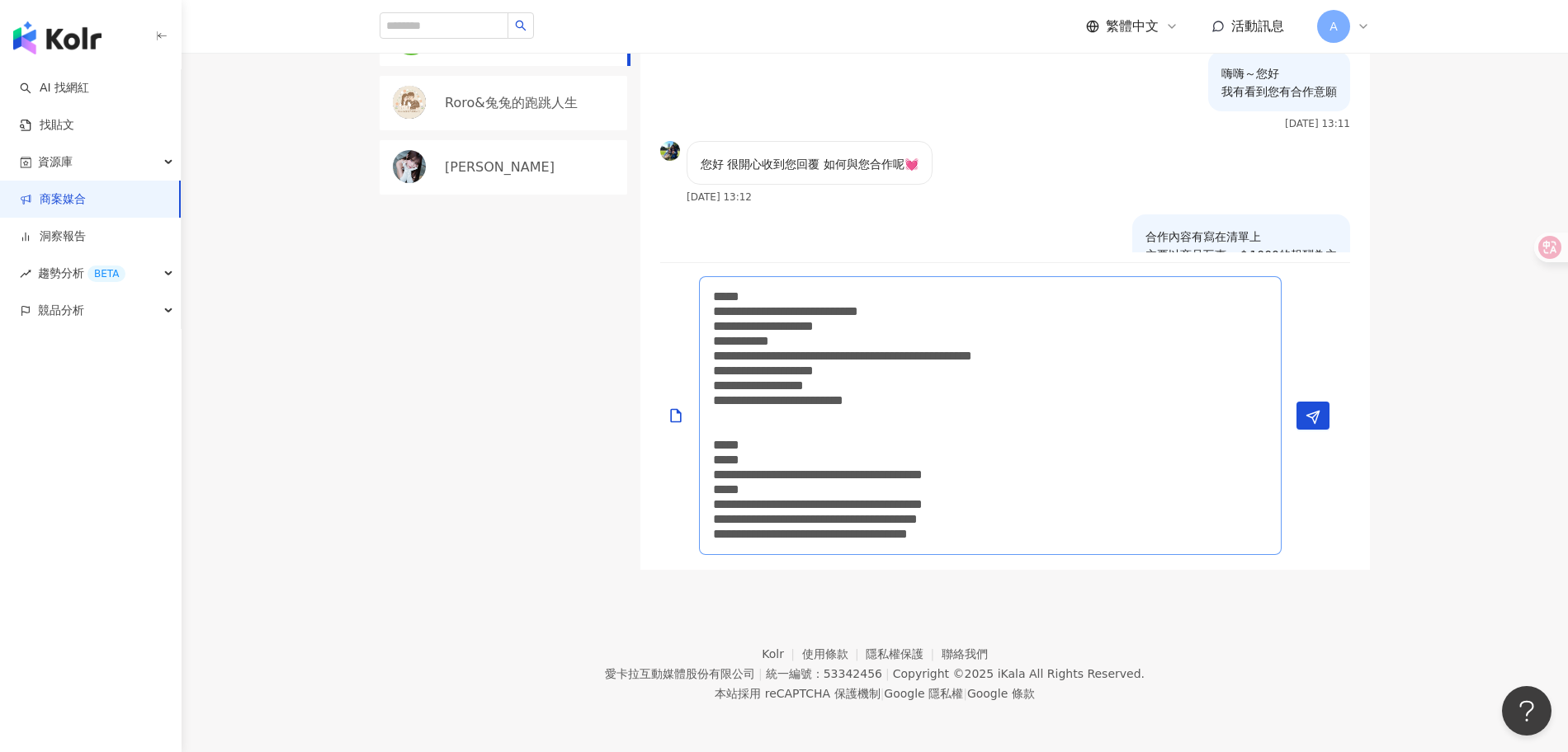
scroll to position [106, 0]
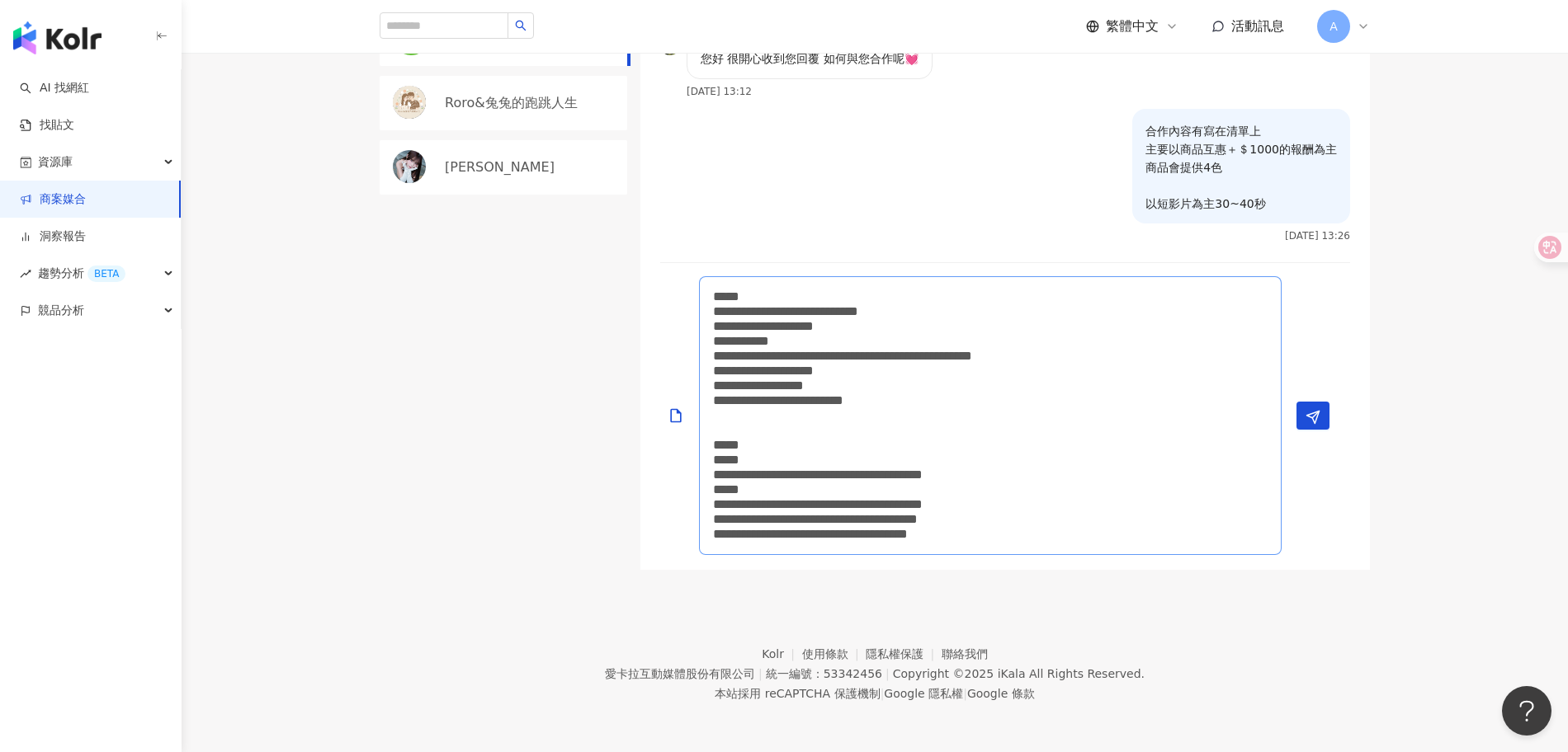
click at [806, 425] on textarea "**********" at bounding box center [990, 416] width 583 height 278
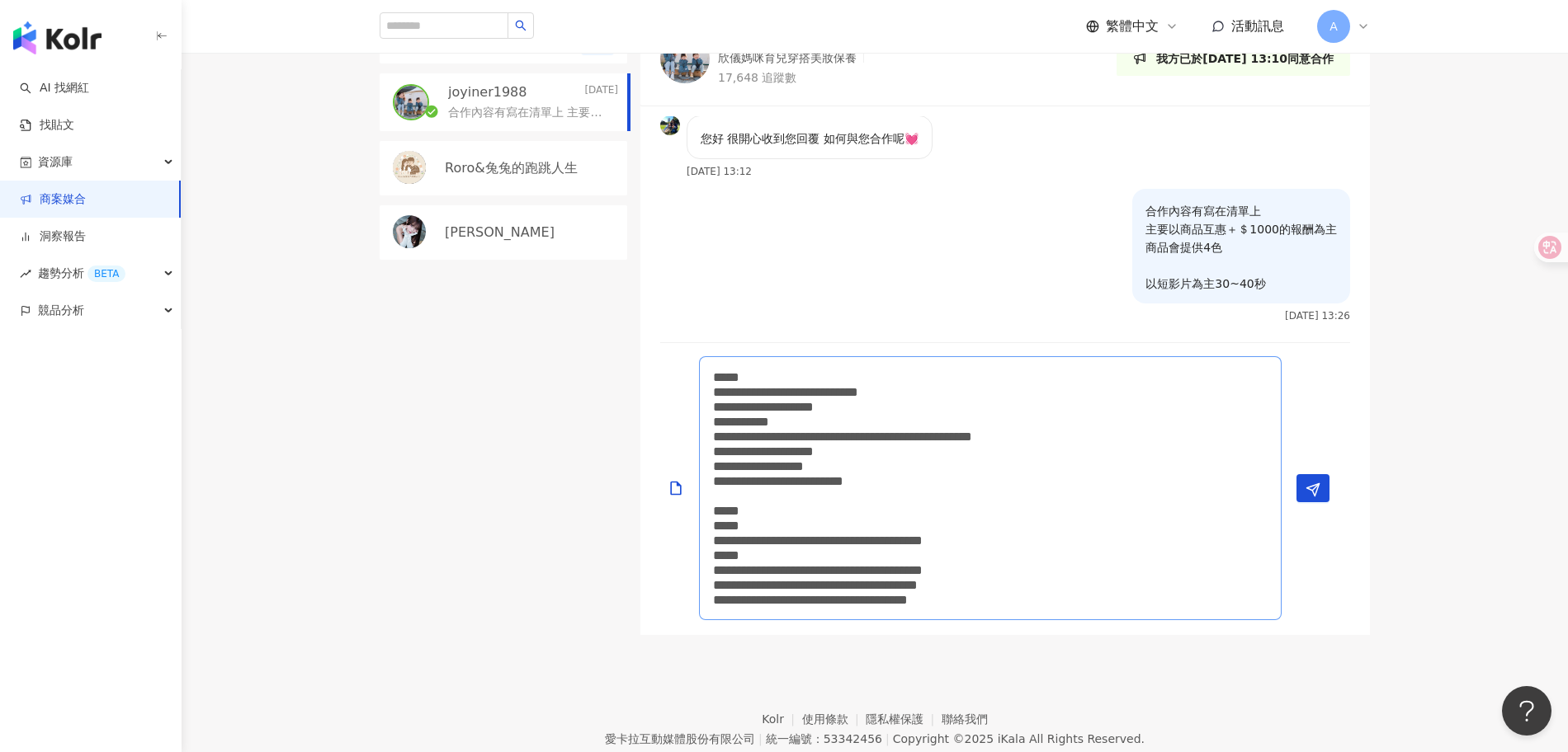
scroll to position [494, 0]
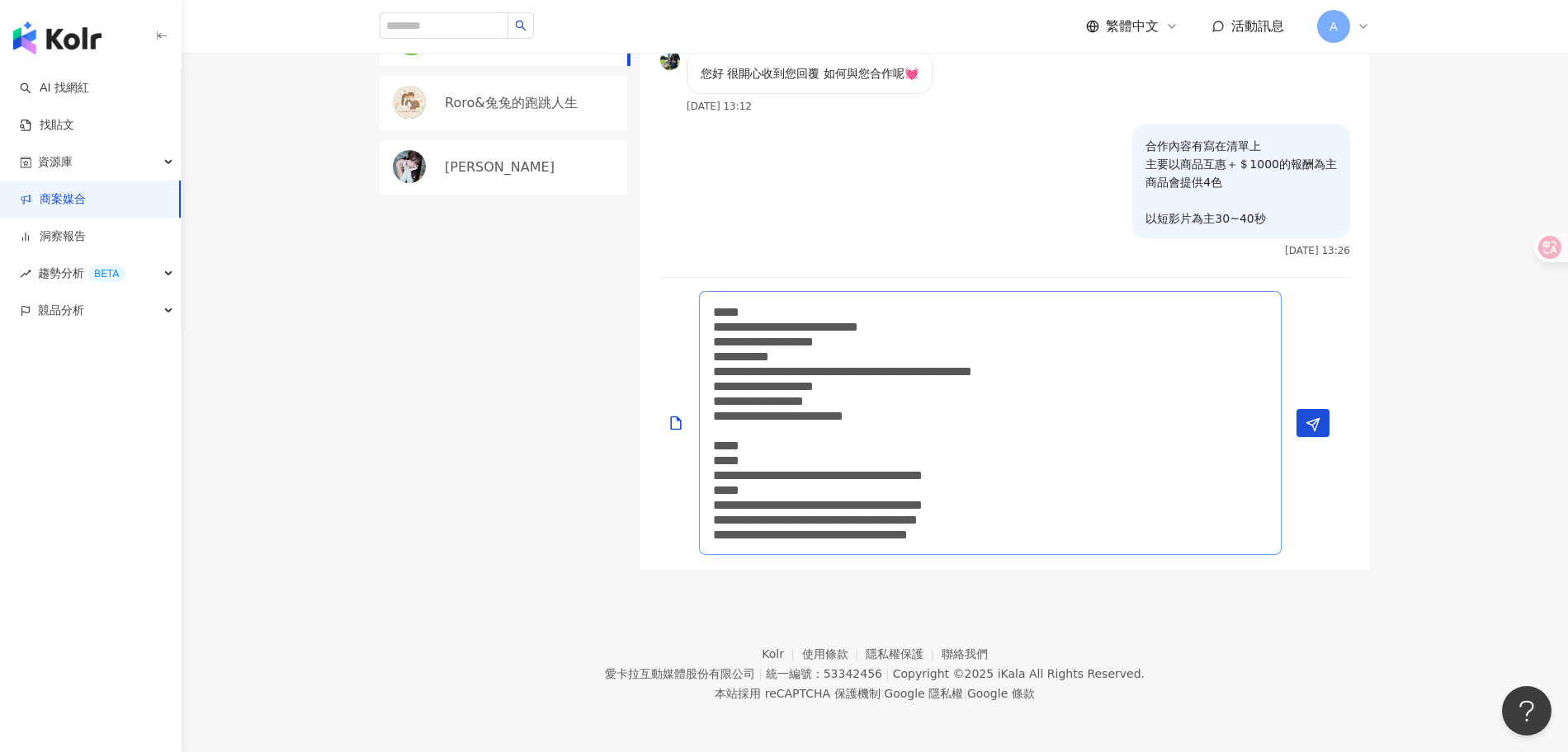
type textarea "**********"
click at [1329, 433] on div "**********" at bounding box center [998, 423] width 677 height 264
click at [1301, 431] on button "Send" at bounding box center [1313, 423] width 33 height 28
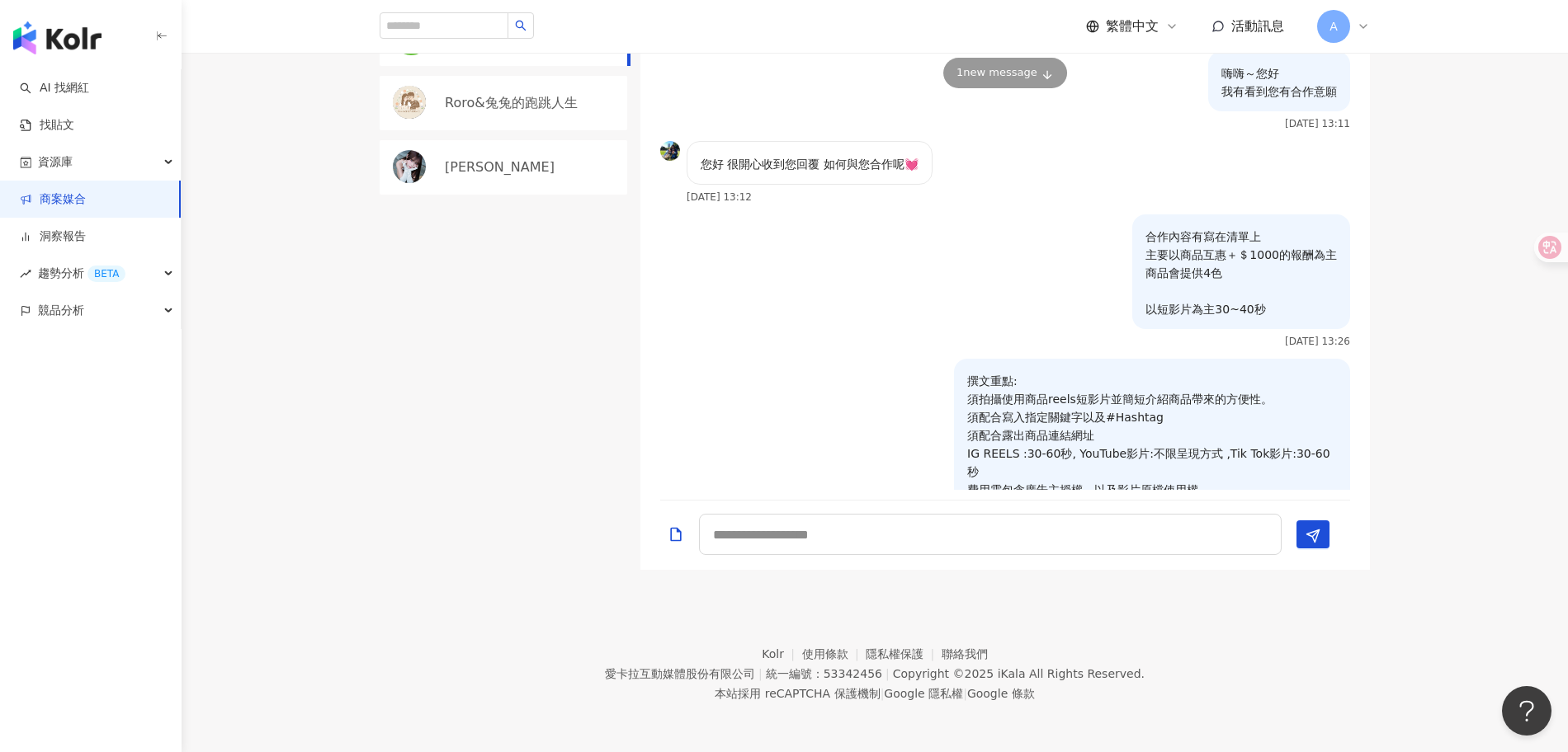
scroll to position [284, 0]
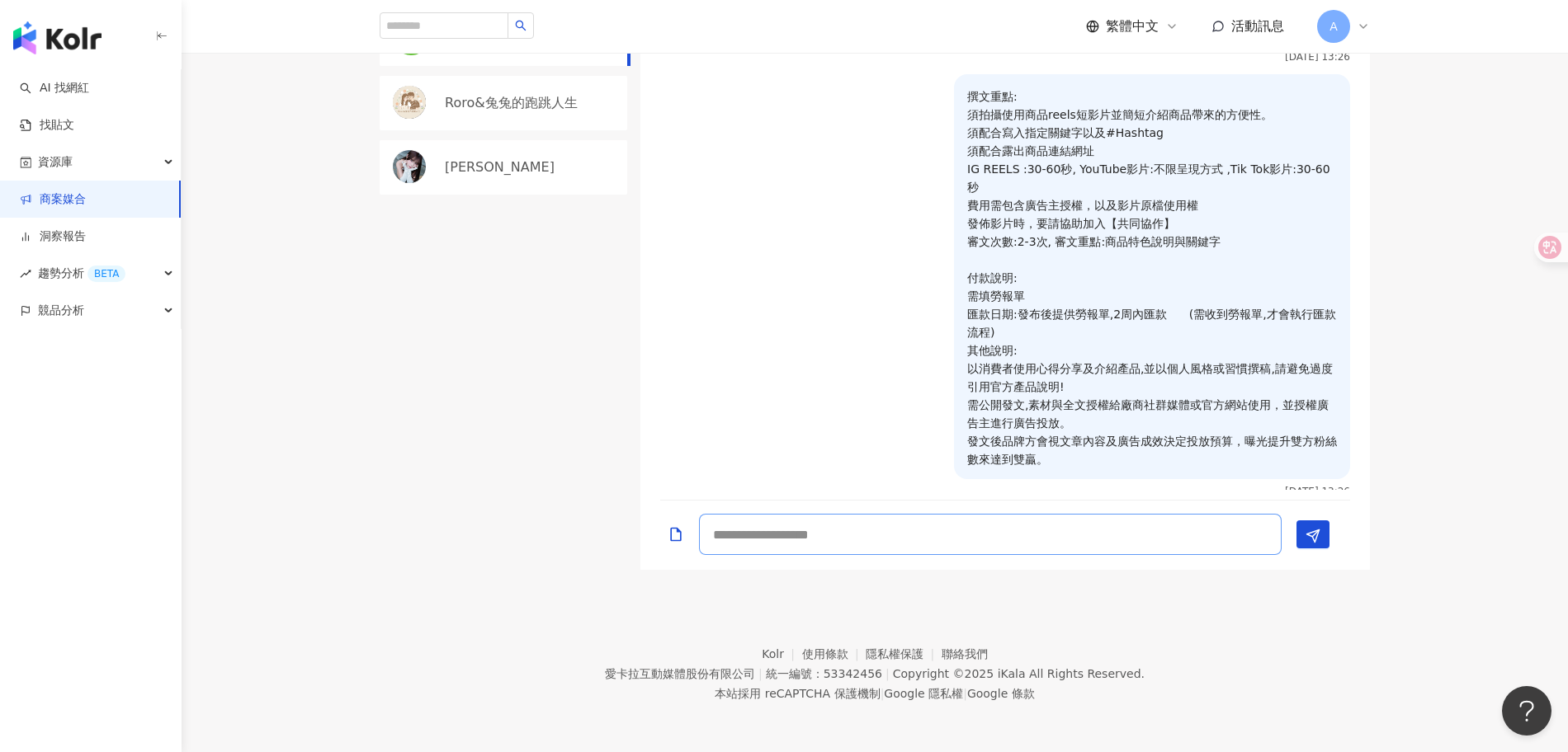
click at [913, 518] on textarea at bounding box center [990, 535] width 583 height 41
type textarea "***"
type textarea "*"
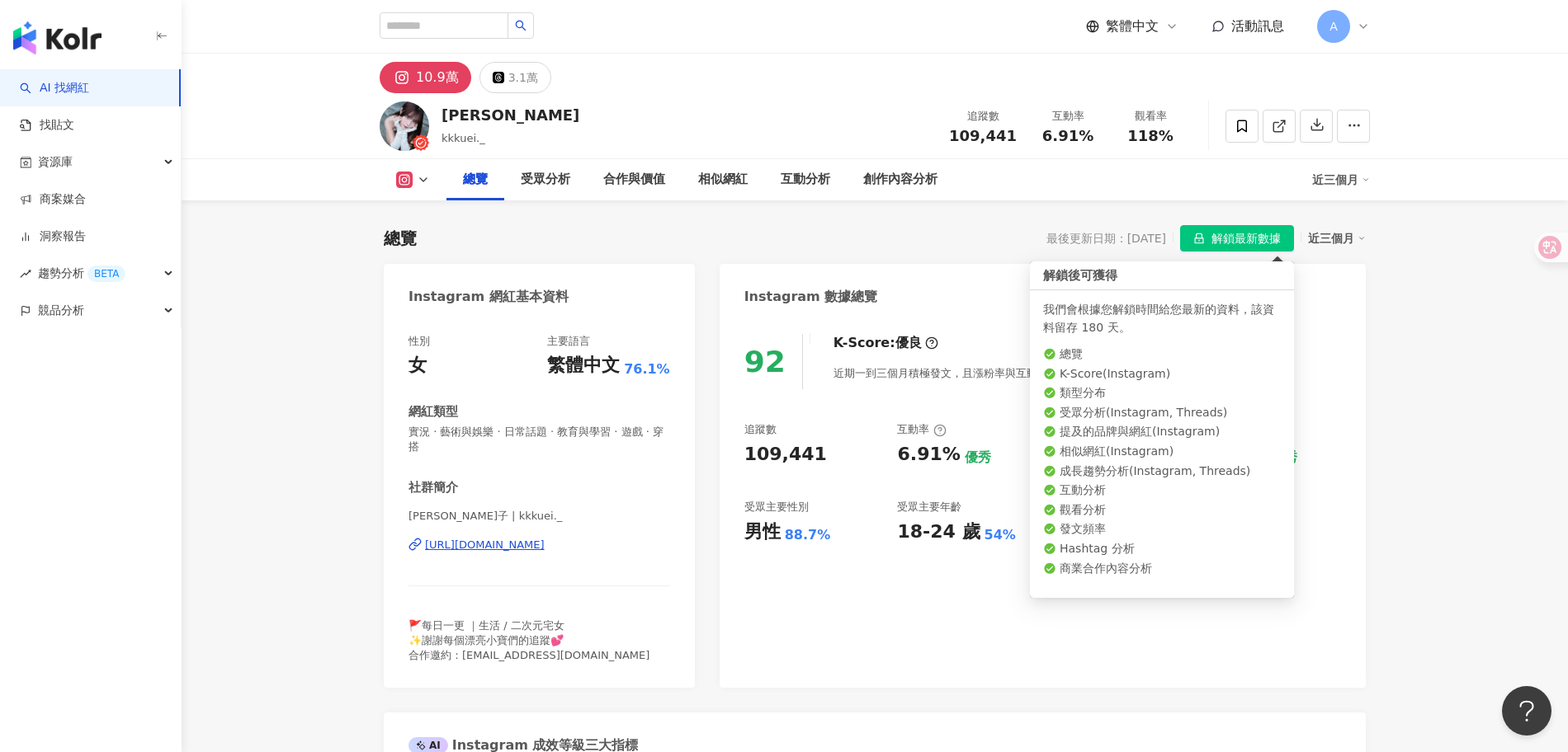
click at [1240, 236] on span "解鎖最新數據" at bounding box center [1246, 239] width 70 height 27
